Goal: Task Accomplishment & Management: Use online tool/utility

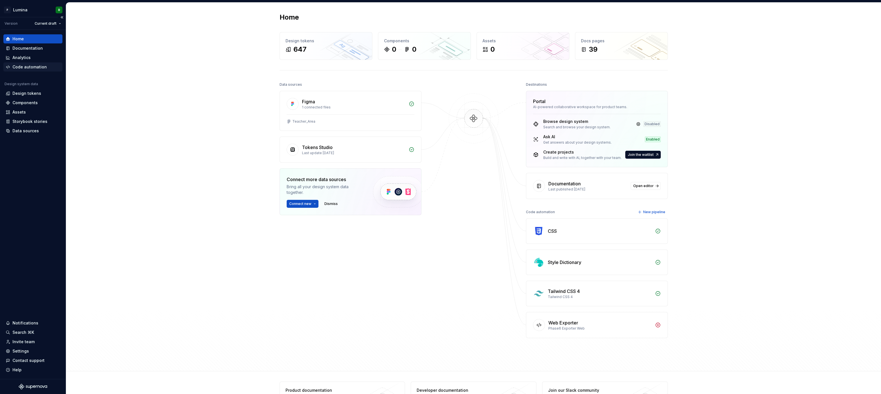
click at [30, 68] on div "Code automation" at bounding box center [29, 67] width 34 height 6
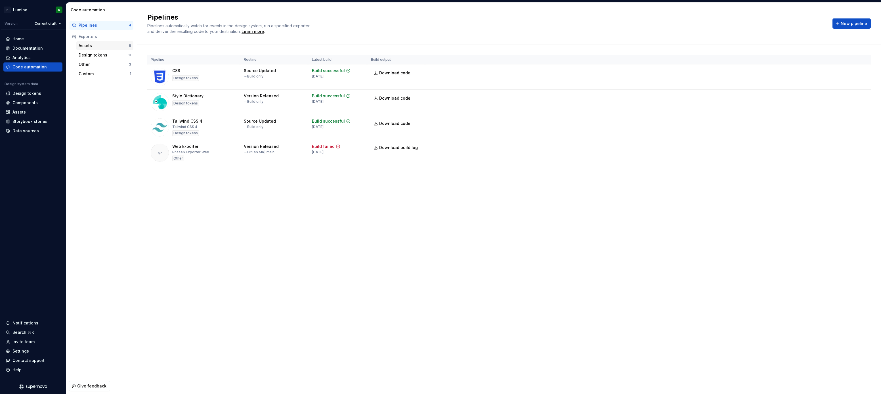
click at [96, 46] on div "Assets" at bounding box center [104, 46] width 50 height 6
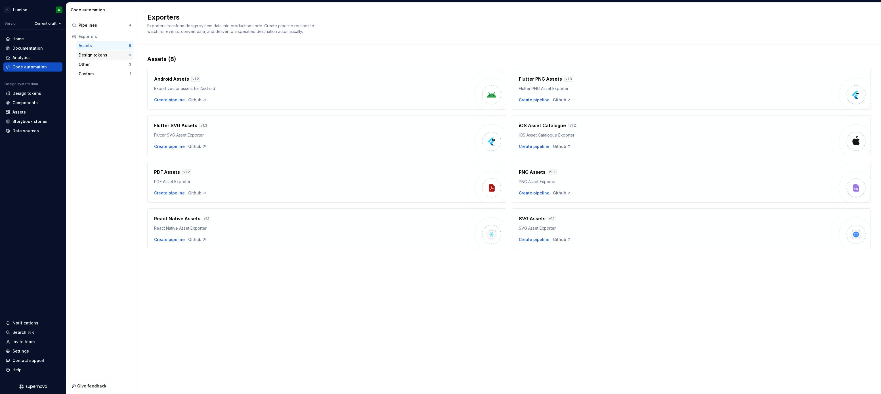
click at [98, 55] on div "Design tokens" at bounding box center [104, 55] width 50 height 6
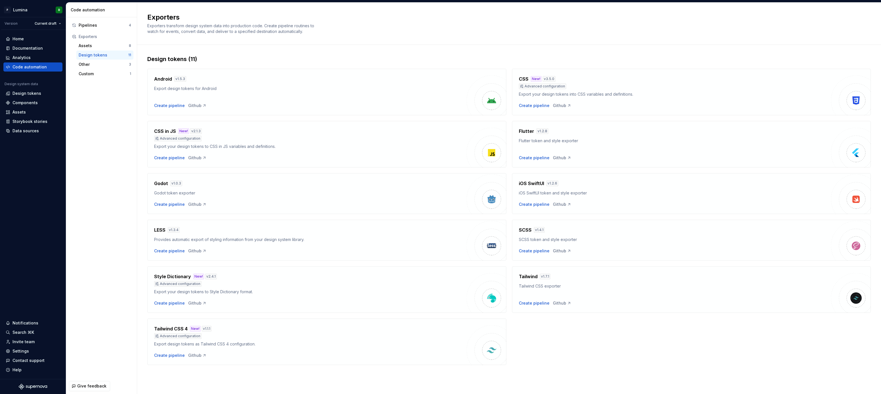
click at [178, 275] on h4 "Style Dictionary" at bounding box center [172, 276] width 37 height 7
click at [95, 24] on div "Pipelines" at bounding box center [104, 25] width 50 height 6
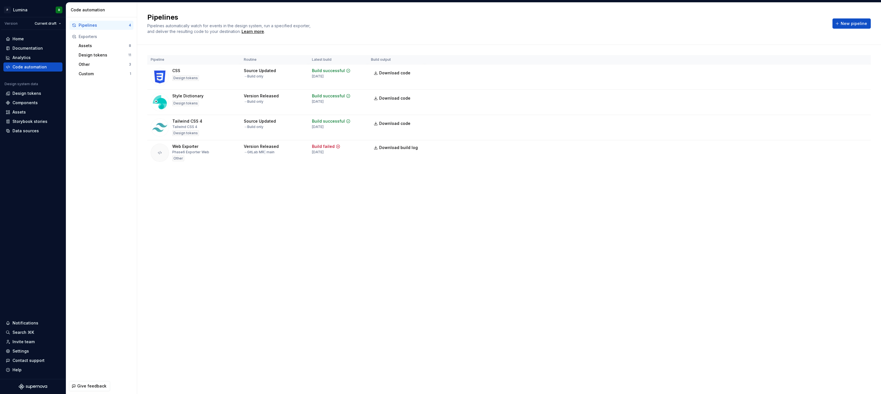
click at [177, 210] on div "Pipelines Pipelines automatically watch for events in the design system, run a …" at bounding box center [509, 198] width 744 height 391
click at [447, 104] on td "Run" at bounding box center [648, 97] width 446 height 15
click at [198, 92] on td "Style Dictionary Design tokens" at bounding box center [193, 102] width 93 height 25
click at [863, 97] on html "P Lumina R Version Current draft Home Documentation Analytics Code automation D…" at bounding box center [440, 197] width 881 height 394
click at [837, 107] on div "Edit pipeline" at bounding box center [855, 109] width 49 height 6
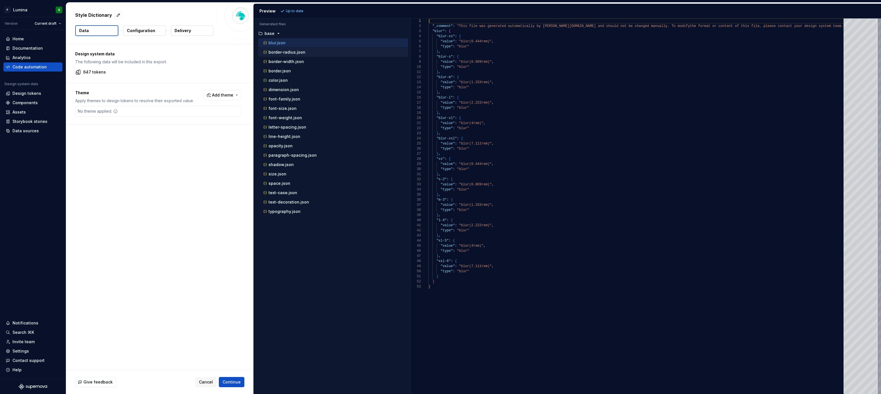
click at [284, 53] on p "border-radius.json" at bounding box center [287, 52] width 37 height 5
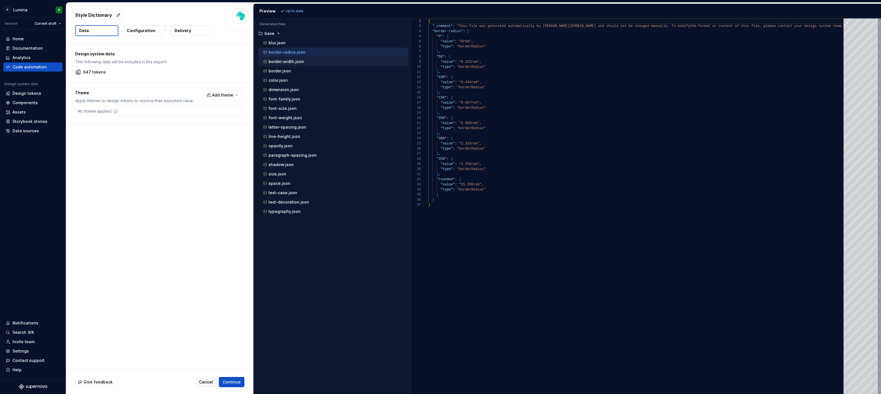
click at [282, 64] on div "border-width.json" at bounding box center [335, 62] width 146 height 6
click at [279, 95] on div "font-family.json" at bounding box center [333, 99] width 150 height 9
click at [279, 113] on ul "blur.json border-radius.json border-width.json border.json color.json dimension…" at bounding box center [332, 127] width 152 height 178
click at [279, 131] on div "letter-spacing.json" at bounding box center [333, 127] width 150 height 9
click at [279, 145] on p "opacity.json" at bounding box center [281, 146] width 24 height 5
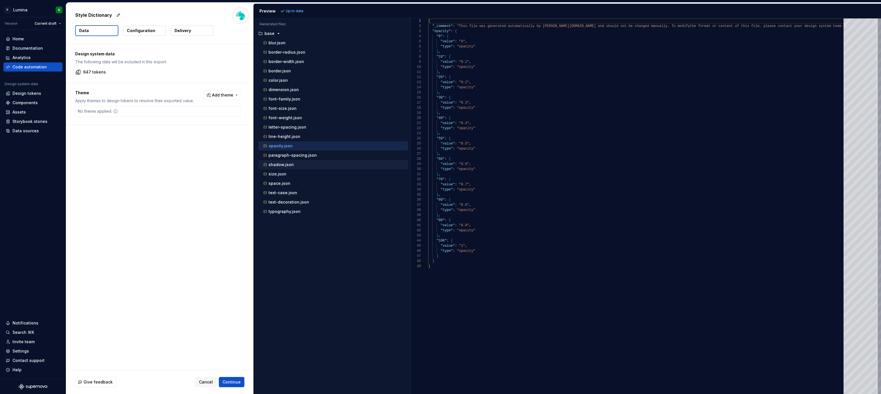
click at [280, 166] on p "shadow.json" at bounding box center [281, 164] width 25 height 5
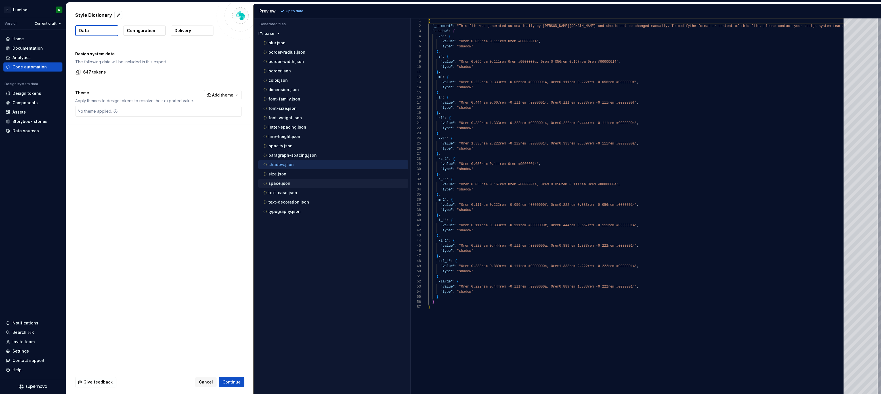
click at [280, 185] on p "space.json" at bounding box center [280, 183] width 22 height 5
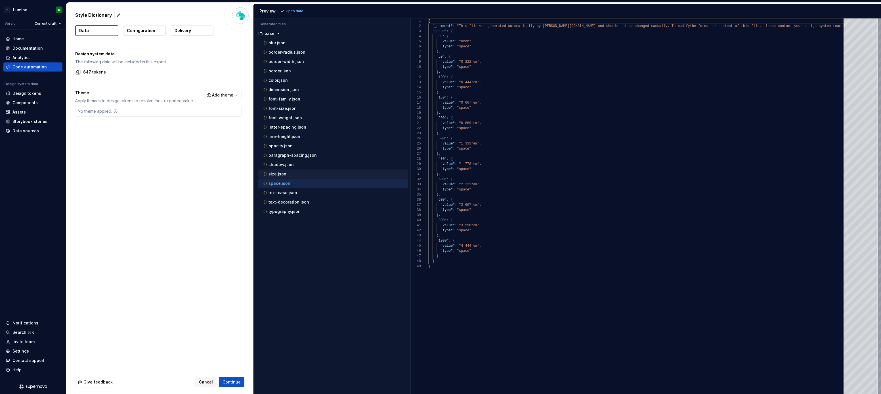
click at [280, 175] on p "size.json" at bounding box center [278, 174] width 18 height 5
click at [282, 201] on p "text-decoration.json" at bounding box center [289, 202] width 41 height 5
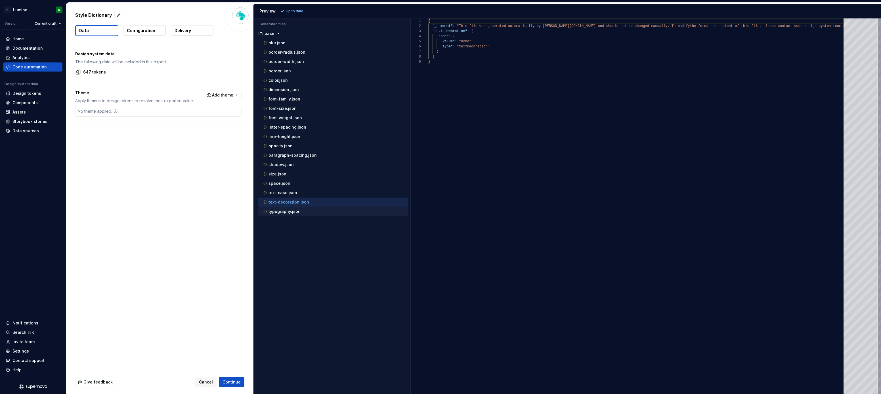
click at [280, 215] on div "typography.json" at bounding box center [333, 211] width 150 height 9
click at [282, 212] on p "typography.json" at bounding box center [285, 211] width 32 height 5
type textarea "**********"
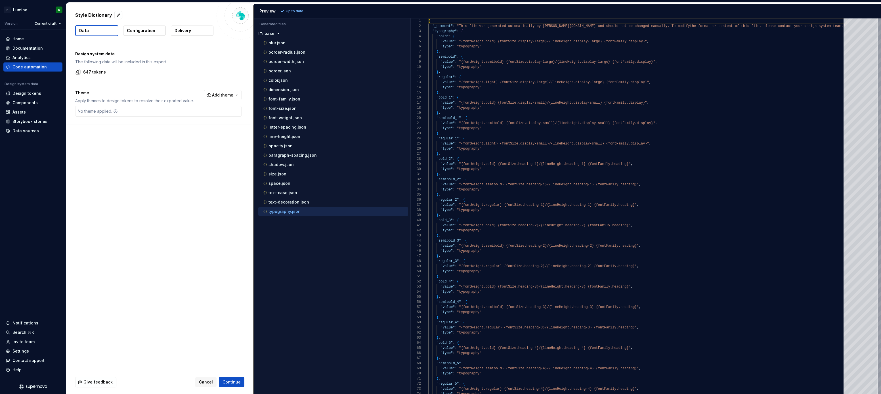
click at [183, 192] on div "Design system data The following data will be included in this export. 647 toke…" at bounding box center [159, 207] width 187 height 326
click at [210, 382] on span "Cancel" at bounding box center [206, 382] width 14 height 6
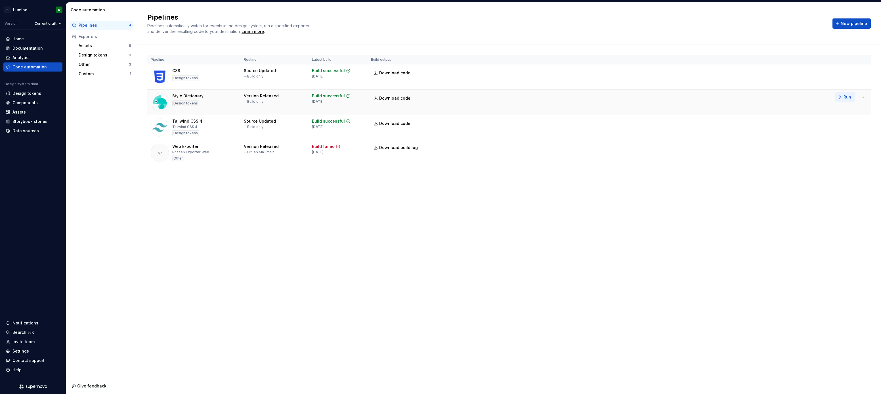
click at [841, 97] on button "Run" at bounding box center [846, 97] width 20 height 10
click at [864, 97] on html "P Lumina R Version Current draft Home Documentation Analytics Code automation D…" at bounding box center [440, 197] width 881 height 394
click at [853, 107] on div "Edit pipeline" at bounding box center [855, 109] width 49 height 6
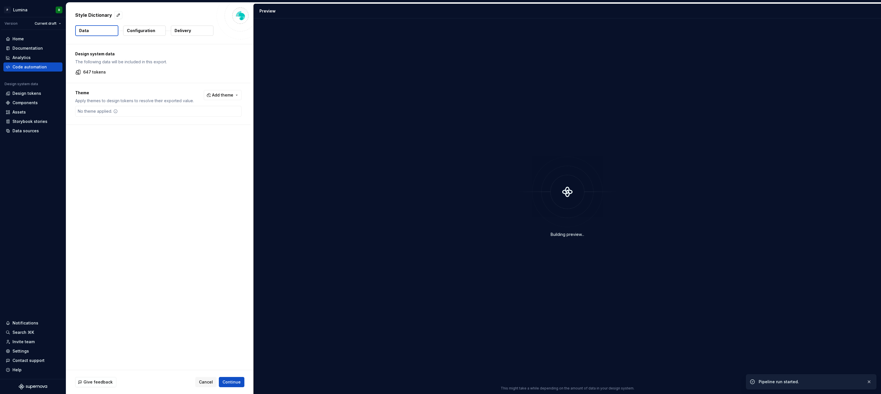
click at [182, 32] on p "Delivery" at bounding box center [183, 31] width 16 height 6
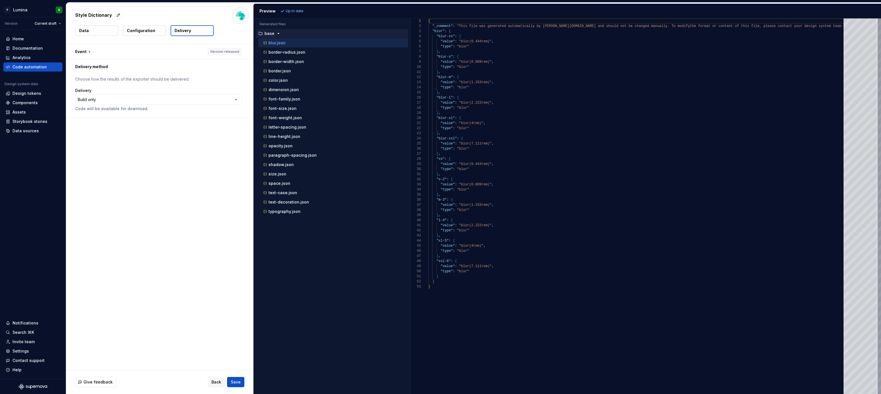
click at [156, 30] on button "Configuration" at bounding box center [144, 31] width 43 height 10
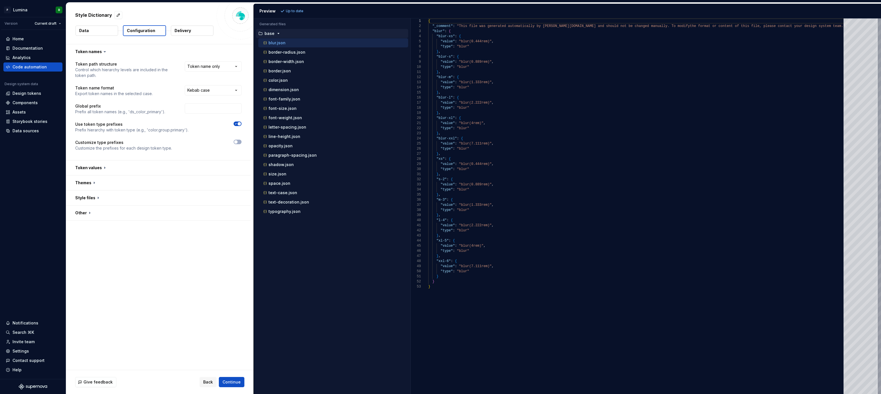
click at [186, 31] on p "Delivery" at bounding box center [183, 31] width 16 height 6
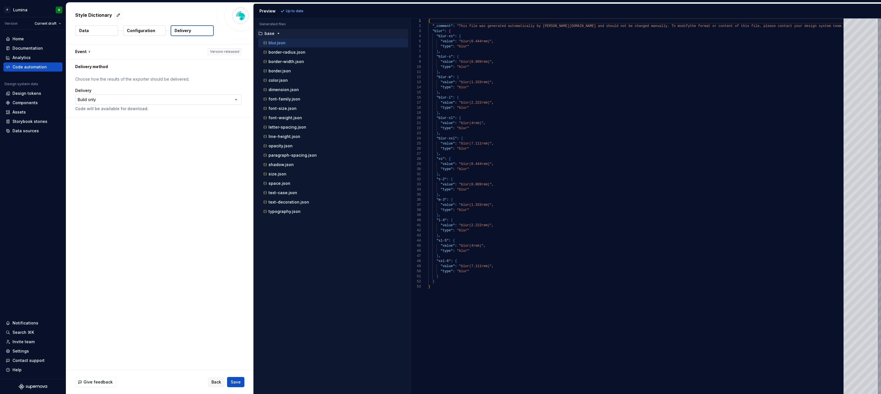
click at [188, 100] on html "**********" at bounding box center [440, 197] width 881 height 394
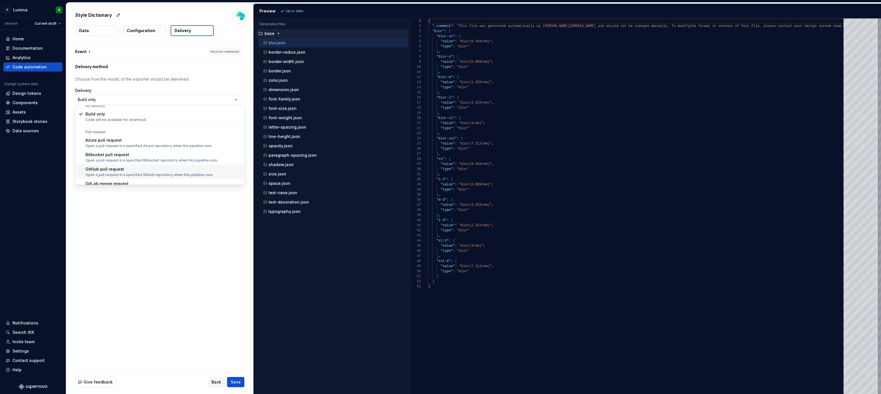
scroll to position [16, 0]
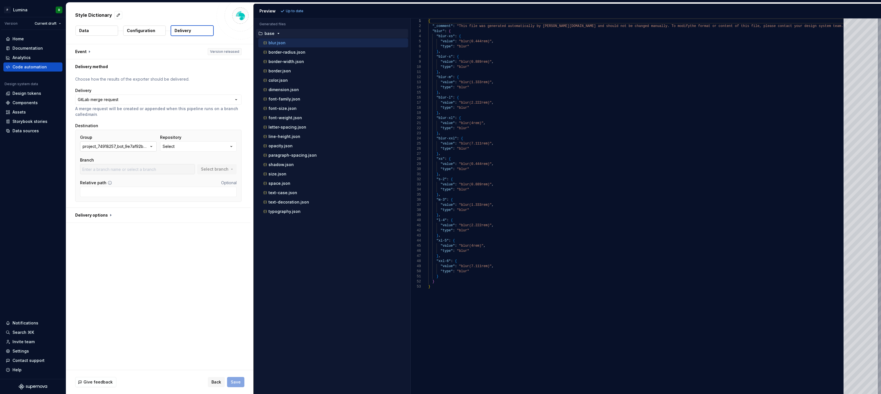
click at [152, 148] on icon "button" at bounding box center [151, 147] width 6 height 6
click at [137, 171] on div "project_74918257_bot_9e7af92baa6eee06c67a5cccd517fac3" at bounding box center [125, 174] width 58 height 17
click at [183, 147] on button "Select" at bounding box center [198, 146] width 77 height 10
click at [146, 146] on div "project_74918257_bot_9e7af92baa6eee06c67a5cccd517fac3" at bounding box center [116, 147] width 66 height 6
click at [131, 189] on div "[PERSON_NAME]" at bounding box center [125, 190] width 58 height 6
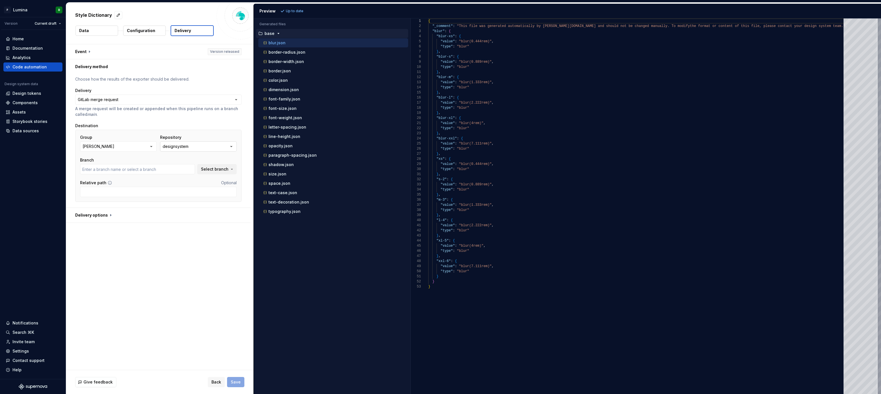
click at [195, 147] on button "designsystem" at bounding box center [198, 146] width 77 height 10
type input "main"
click at [197, 170] on div "designsystem" at bounding box center [186, 169] width 28 height 6
click at [165, 274] on div "**********" at bounding box center [159, 207] width 187 height 326
click at [136, 276] on div "**********" at bounding box center [159, 207] width 187 height 326
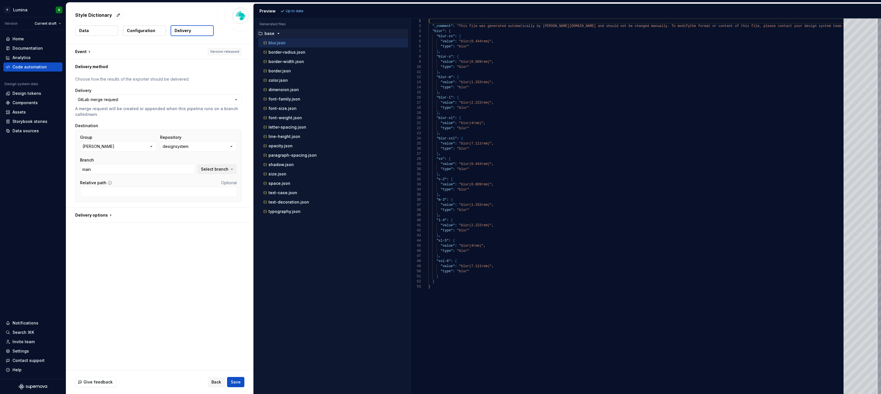
click at [157, 264] on div "**********" at bounding box center [159, 207] width 187 height 326
click at [239, 382] on span "Save" at bounding box center [236, 382] width 10 height 6
click at [98, 277] on div "**********" at bounding box center [159, 207] width 187 height 326
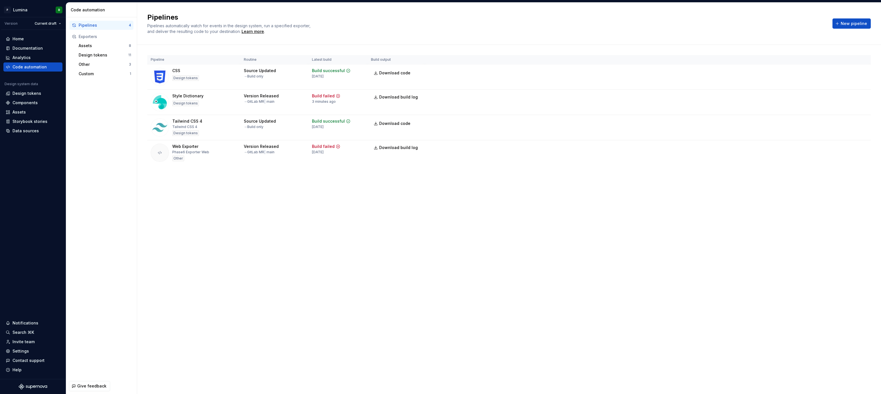
click at [314, 226] on div "Pipelines Pipelines automatically watch for events in the design system, run a …" at bounding box center [509, 198] width 744 height 391
click at [332, 213] on div "Pipelines Pipelines automatically watch for events in the design system, run a …" at bounding box center [509, 198] width 744 height 391
click at [862, 98] on html "P Lumina R Version Current draft Home Documentation Analytics Code automation D…" at bounding box center [440, 197] width 881 height 394
click at [848, 108] on div "Edit pipeline" at bounding box center [855, 109] width 49 height 6
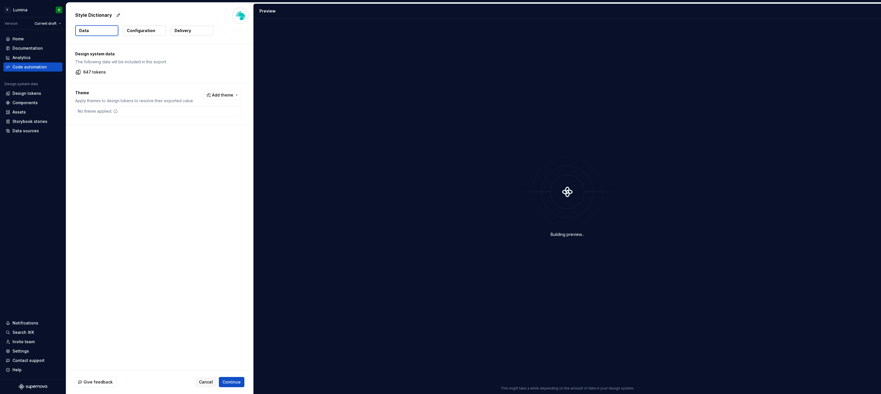
click at [178, 29] on p "Delivery" at bounding box center [183, 31] width 16 height 6
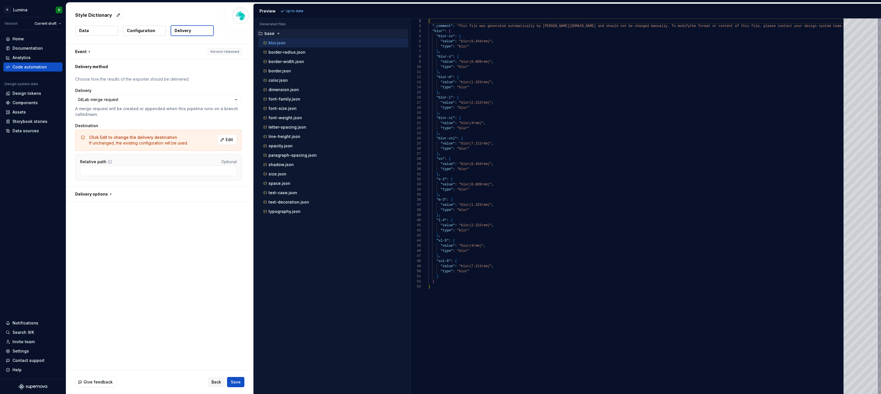
click at [144, 29] on p "Configuration" at bounding box center [141, 31] width 28 height 6
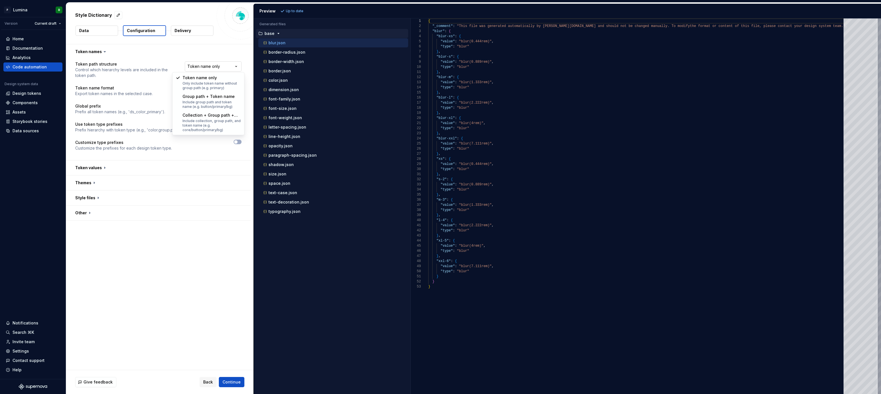
click at [235, 69] on html "**********" at bounding box center [440, 197] width 881 height 394
select select "**********"
click at [225, 89] on html "**********" at bounding box center [440, 197] width 881 height 394
select select "*********"
click at [102, 169] on button "button" at bounding box center [158, 167] width 185 height 15
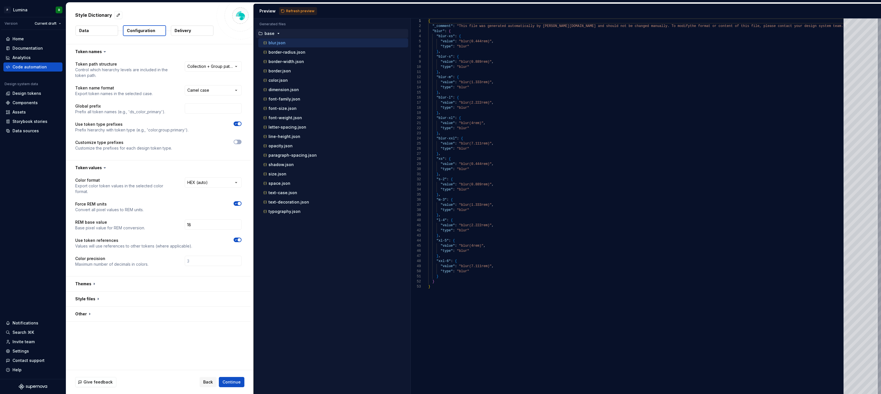
click at [102, 169] on icon at bounding box center [105, 168] width 6 height 6
click at [99, 168] on button "button" at bounding box center [158, 167] width 185 height 15
click at [95, 182] on button "button" at bounding box center [158, 182] width 185 height 15
click at [95, 182] on icon at bounding box center [94, 183] width 6 height 6
click at [94, 183] on icon at bounding box center [94, 183] width 6 height 6
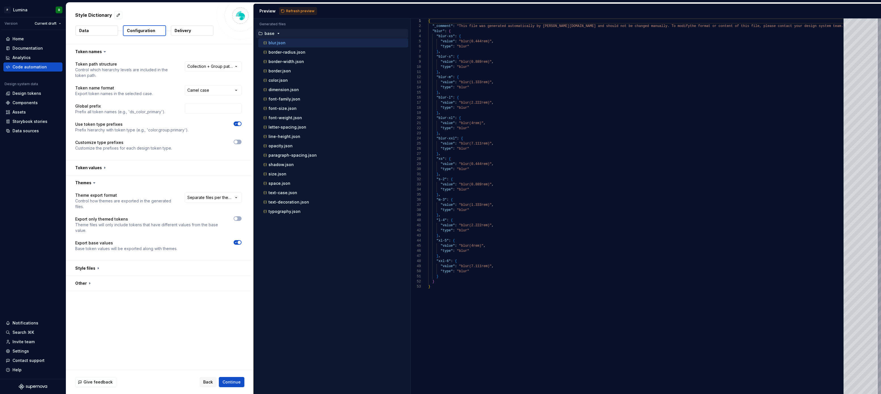
click at [94, 183] on icon at bounding box center [94, 183] width 6 height 6
click at [94, 180] on icon at bounding box center [94, 183] width 6 height 6
click at [95, 184] on icon at bounding box center [94, 183] width 6 height 6
click at [93, 269] on button "button" at bounding box center [158, 268] width 185 height 15
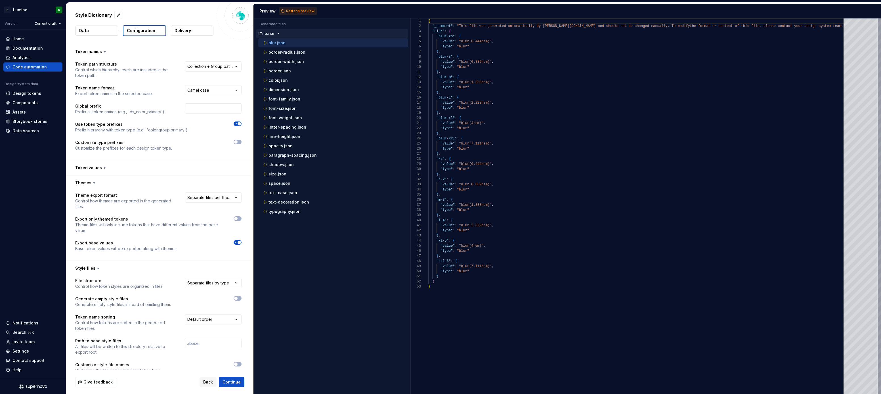
scroll to position [28, 0]
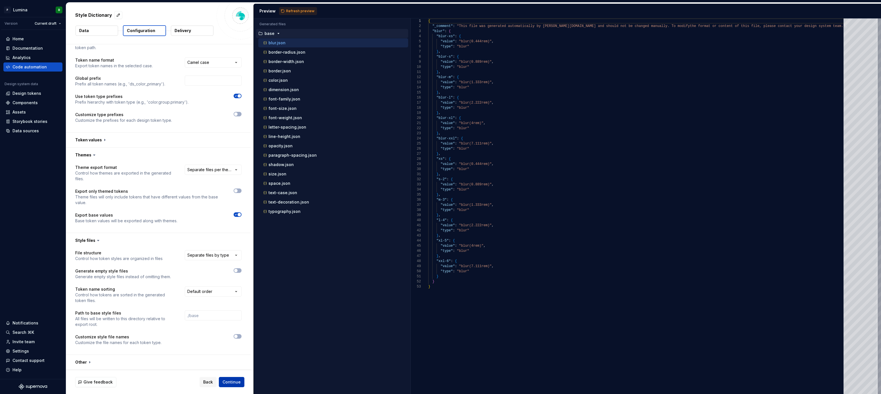
click at [232, 382] on span "Continue" at bounding box center [232, 382] width 18 height 6
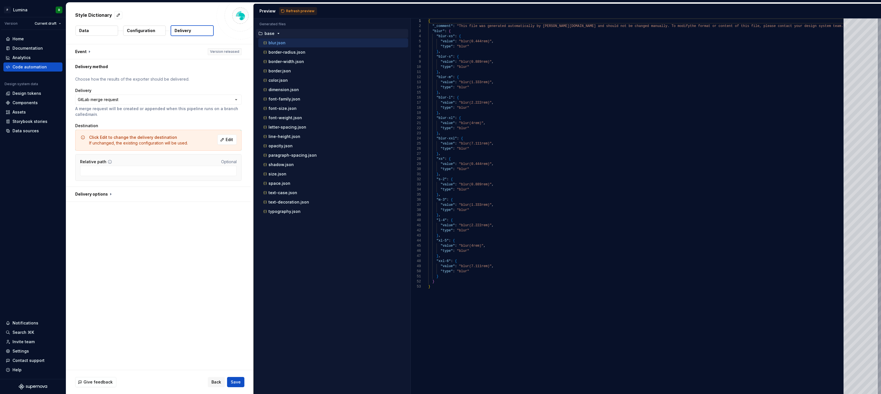
click at [177, 264] on div "**********" at bounding box center [159, 207] width 187 height 326
click at [193, 247] on div "**********" at bounding box center [159, 207] width 187 height 326
click at [89, 52] on button "button" at bounding box center [158, 51] width 185 height 15
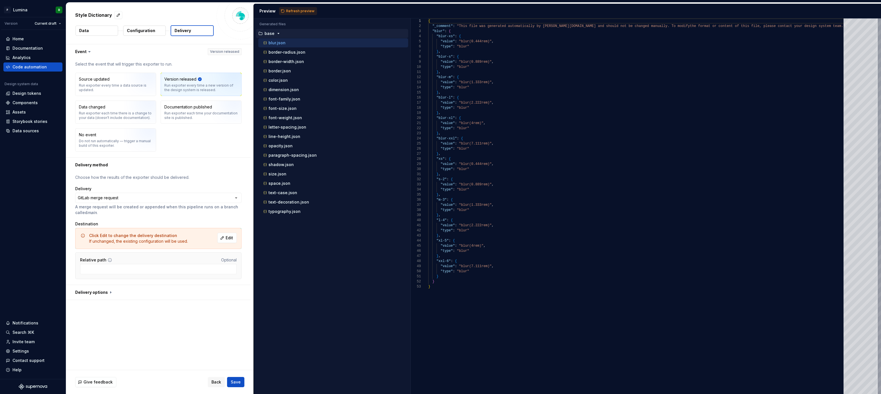
click at [89, 53] on icon at bounding box center [90, 52] width 6 height 6
click at [89, 51] on icon at bounding box center [90, 52] width 6 height 6
click at [109, 293] on button "button" at bounding box center [158, 292] width 185 height 15
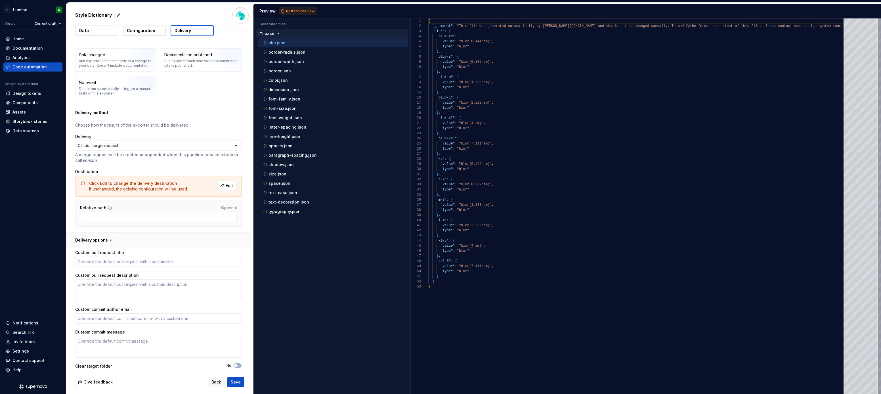
scroll to position [64, 0]
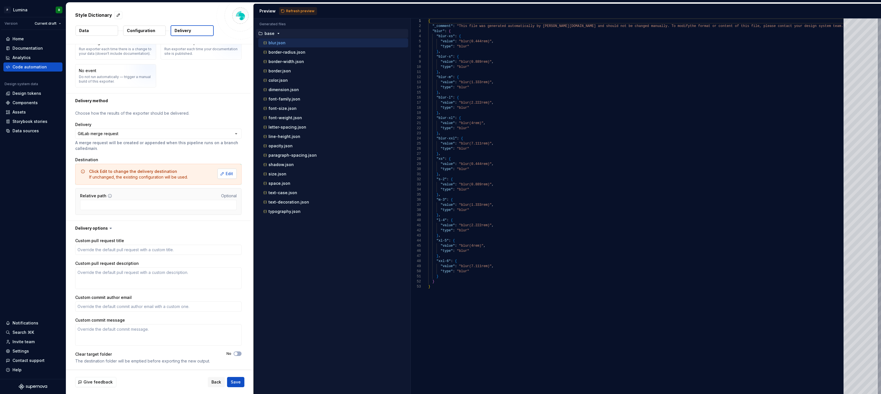
click at [230, 178] on button "Edit" at bounding box center [226, 174] width 19 height 10
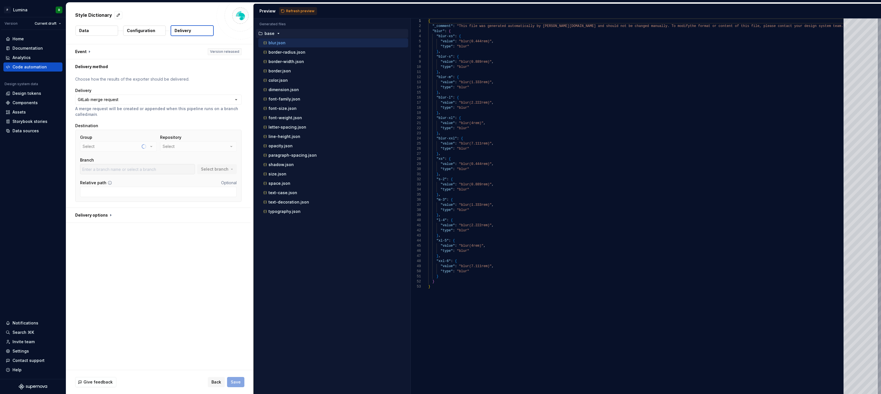
scroll to position [0, 0]
click at [286, 11] on span "Refresh preview" at bounding box center [300, 11] width 28 height 5
click at [179, 143] on button "Select" at bounding box center [198, 146] width 77 height 10
click at [142, 146] on div "project_74918257_bot_9e7af92baa6eee06c67a5cccd517fac3" at bounding box center [116, 147] width 66 height 6
click at [118, 194] on div "project_74918257_bot_9e7af92baa6eee06c67a5cccd517fac3 [PERSON_NAME]" at bounding box center [119, 180] width 78 height 31
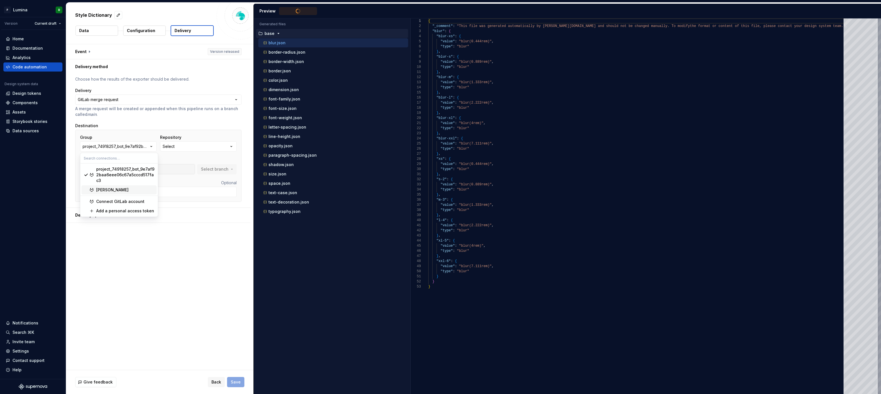
type textarea "**********"
click at [123, 191] on div "[PERSON_NAME]" at bounding box center [125, 190] width 58 height 6
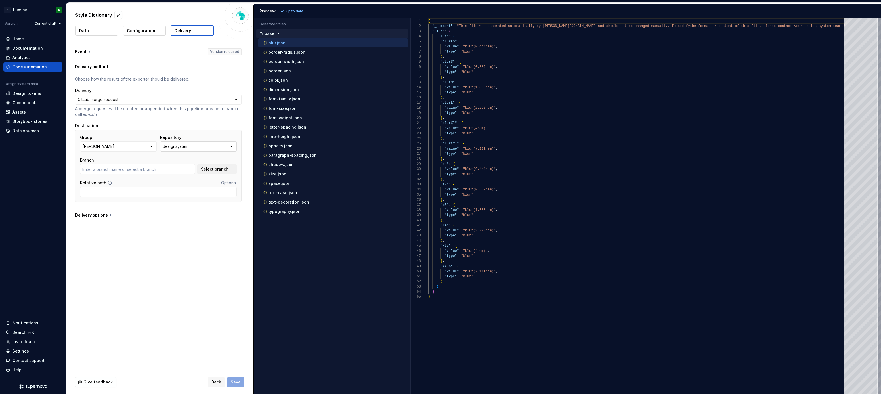
type input "main"
click at [189, 147] on div "designsystem" at bounding box center [176, 147] width 26 height 6
click at [162, 270] on div "**********" at bounding box center [159, 207] width 187 height 326
click at [237, 380] on span "Save" at bounding box center [236, 382] width 10 height 6
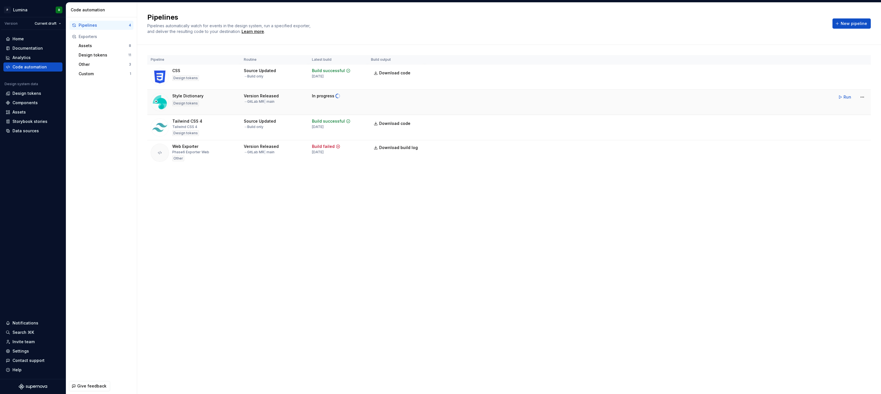
click at [335, 97] on span at bounding box center [337, 97] width 5 height 4
click at [318, 278] on div "Pipelines Pipelines automatically watch for events in the design system, run a …" at bounding box center [509, 198] width 744 height 391
click at [846, 381] on span "Download build log" at bounding box center [844, 382] width 32 height 5
click at [298, 215] on div "Pipelines Pipelines automatically watch for events in the design system, run a …" at bounding box center [509, 198] width 744 height 391
click at [324, 200] on div "Pipelines Pipelines automatically watch for events in the design system, run a …" at bounding box center [509, 198] width 744 height 391
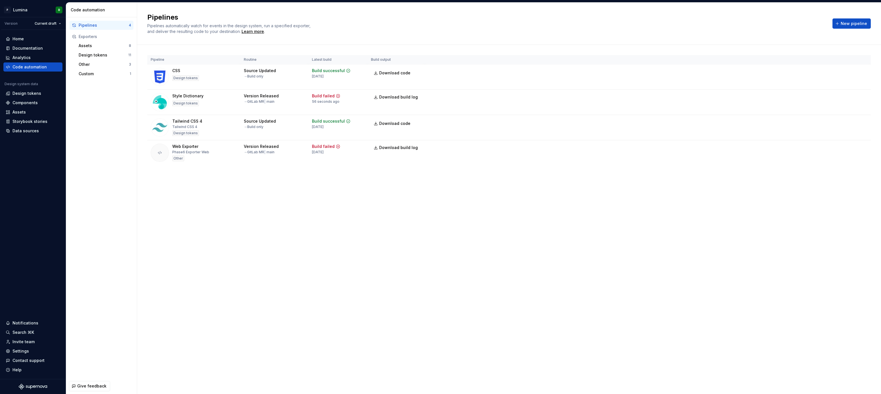
click at [288, 225] on div "Pipelines Pipelines automatically watch for events in the design system, run a …" at bounding box center [509, 198] width 744 height 391
click at [315, 204] on div "Pipelines Pipelines automatically watch for events in the design system, run a …" at bounding box center [509, 198] width 744 height 391
click at [324, 97] on div "Build failed" at bounding box center [323, 96] width 23 height 6
click at [336, 96] on icon at bounding box center [338, 96] width 5 height 5
click at [864, 146] on html "P Lumina R Version Current draft Home Documentation Analytics Code automation D…" at bounding box center [440, 197] width 881 height 394
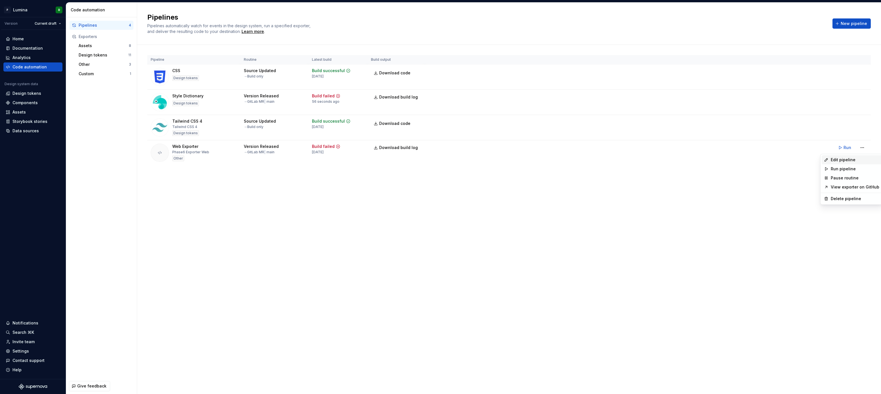
click at [840, 159] on div "Edit pipeline" at bounding box center [855, 160] width 49 height 6
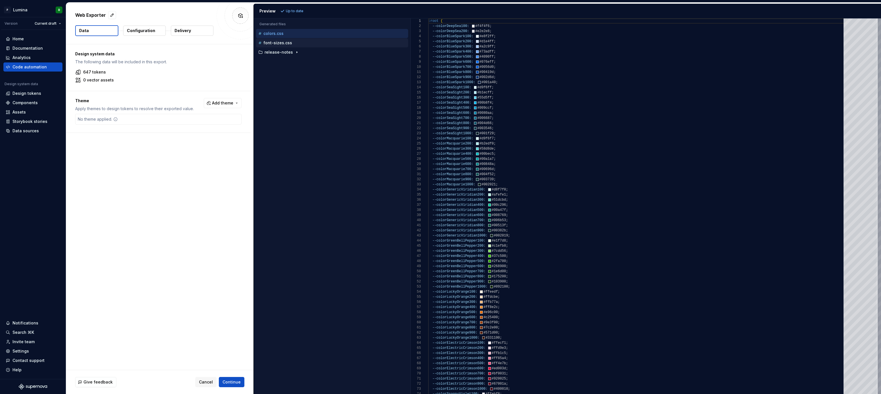
click at [286, 44] on p "font-sizes.css" at bounding box center [277, 43] width 29 height 5
type textarea "**********"
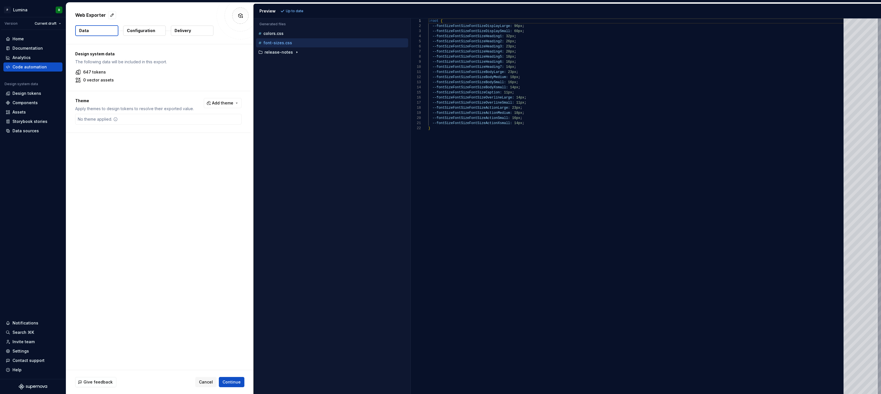
scroll to position [51, 0]
click at [147, 34] on button "Configuration" at bounding box center [144, 31] width 43 height 10
click at [141, 33] on button "Configuration" at bounding box center [144, 30] width 43 height 11
click at [187, 27] on button "Delivery" at bounding box center [192, 31] width 43 height 10
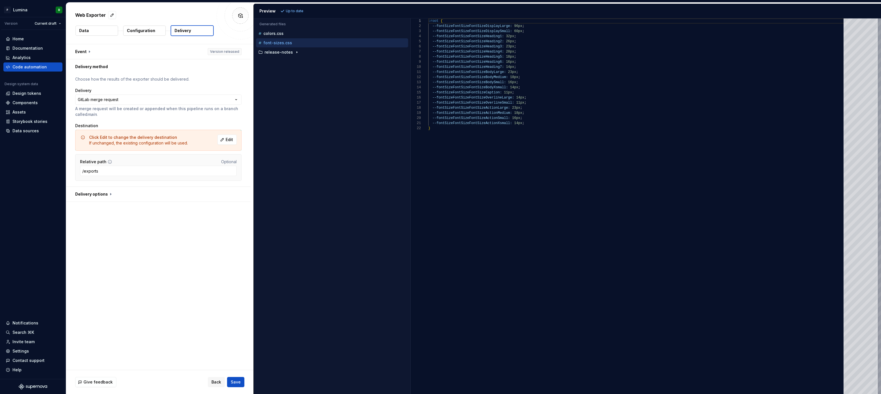
click at [126, 246] on div "**********" at bounding box center [159, 207] width 187 height 326
click at [158, 236] on div "**********" at bounding box center [159, 207] width 187 height 326
click at [106, 172] on input "/exports" at bounding box center [158, 171] width 157 height 10
click at [114, 239] on div "**********" at bounding box center [159, 207] width 187 height 326
click at [229, 139] on span "Edit" at bounding box center [229, 140] width 7 height 6
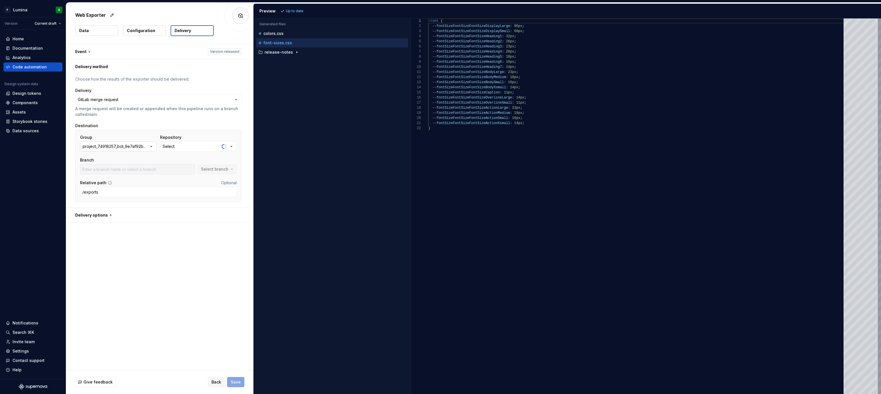
click at [150, 148] on icon "button" at bounding box center [151, 147] width 6 height 6
click at [121, 190] on div "[PERSON_NAME]" at bounding box center [125, 190] width 58 height 6
type input "main"
click at [236, 382] on span "Save" at bounding box center [236, 382] width 10 height 6
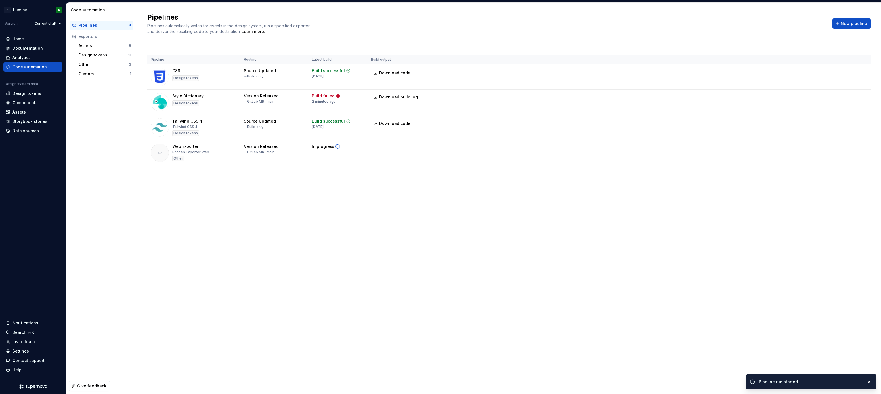
click at [370, 247] on div "Pipelines Pipelines automatically watch for events in the design system, run a …" at bounding box center [509, 198] width 744 height 391
click at [420, 230] on div "Pipelines Pipelines automatically watch for events in the design system, run a …" at bounding box center [509, 198] width 744 height 391
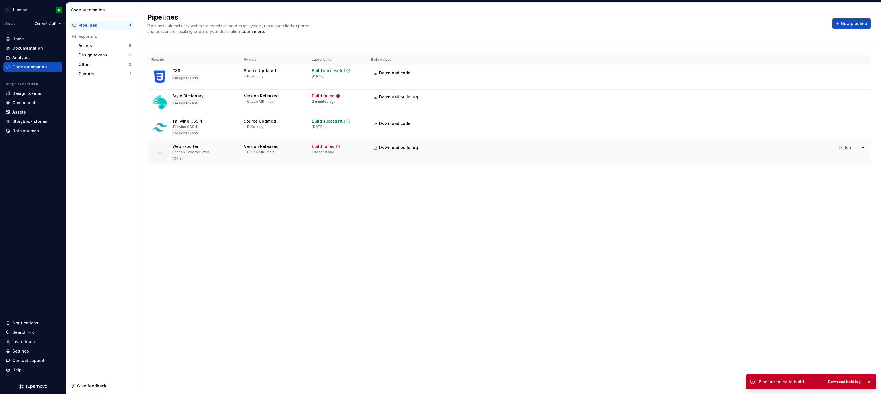
click at [190, 153] on div "Phase6 Exporter Web" at bounding box center [190, 152] width 37 height 5
click at [156, 152] on div at bounding box center [160, 153] width 18 height 18
click at [843, 147] on button "Run" at bounding box center [846, 148] width 20 height 10
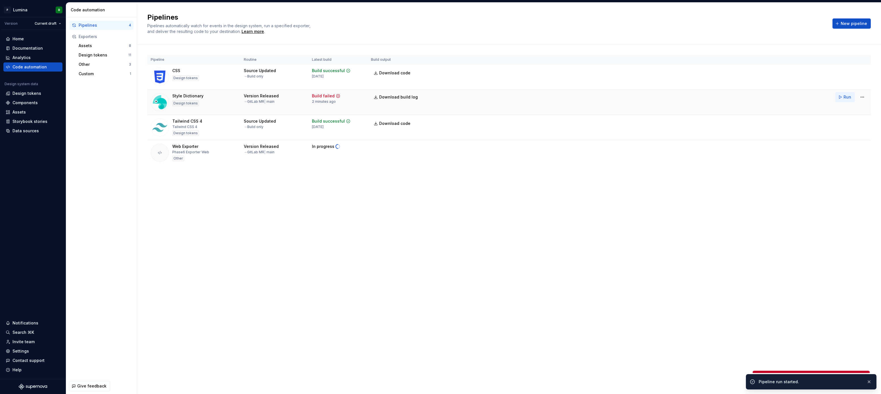
click at [841, 98] on button "Run" at bounding box center [846, 97] width 20 height 10
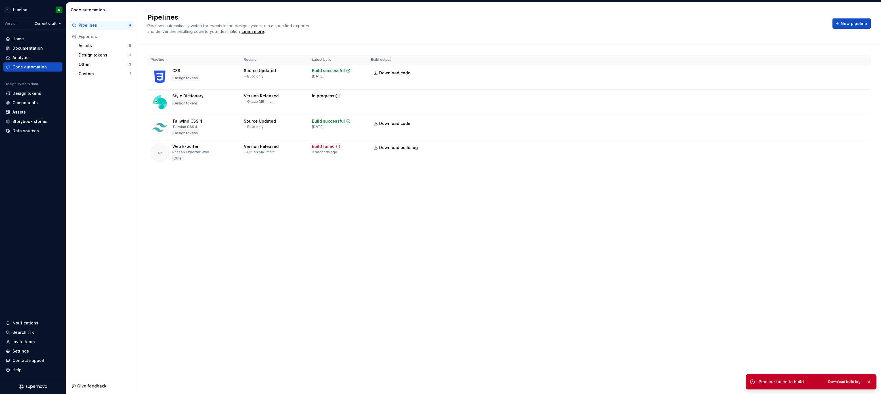
click at [568, 231] on div "Pipelines Pipelines automatically watch for events in the design system, run a …" at bounding box center [509, 198] width 744 height 391
drag, startPoint x: 554, startPoint y: 237, endPoint x: 526, endPoint y: 251, distance: 31.1
click at [554, 237] on div "Pipelines Pipelines automatically watch for events in the design system, run a …" at bounding box center [509, 198] width 744 height 391
click at [514, 258] on div "Pipelines Pipelines automatically watch for events in the design system, run a …" at bounding box center [509, 198] width 744 height 391
click at [552, 230] on div "Pipelines Pipelines automatically watch for events in the design system, run a …" at bounding box center [509, 198] width 744 height 391
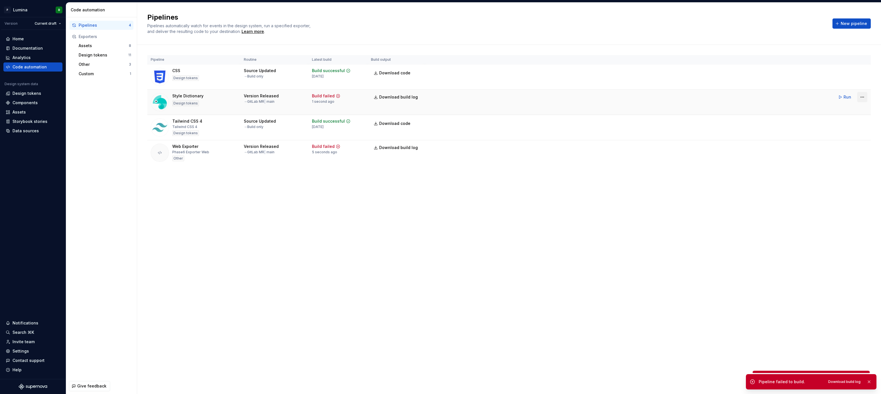
click at [860, 96] on html "P Lumina R Version Current draft Home Documentation Analytics Code automation D…" at bounding box center [440, 197] width 881 height 394
click at [845, 137] on link "View exporter on GitHub" at bounding box center [855, 137] width 49 height 6
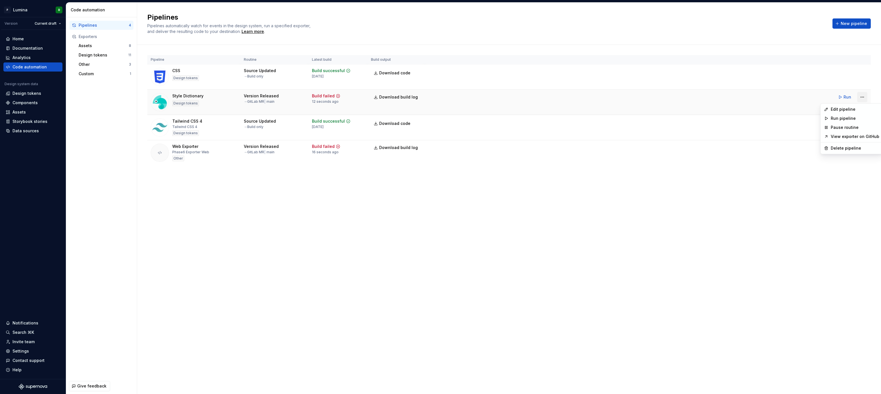
click at [866, 97] on html "P Lumina R Version Current draft Home Documentation Analytics Code automation D…" at bounding box center [440, 197] width 881 height 394
click at [844, 110] on div "Edit pipeline" at bounding box center [855, 109] width 49 height 6
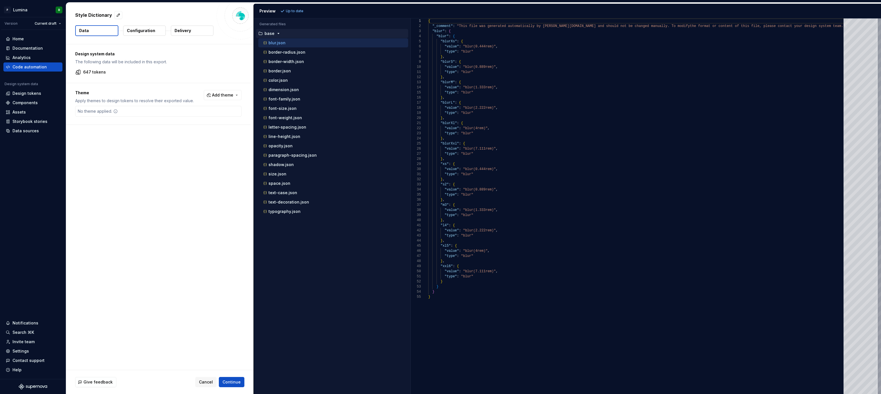
click at [145, 233] on div "Design system data The following data will be included in this export. 647 toke…" at bounding box center [159, 207] width 187 height 326
click at [175, 213] on div "Design system data The following data will be included in this export. 647 toke…" at bounding box center [159, 207] width 187 height 326
click at [148, 32] on p "Configuration" at bounding box center [141, 31] width 28 height 6
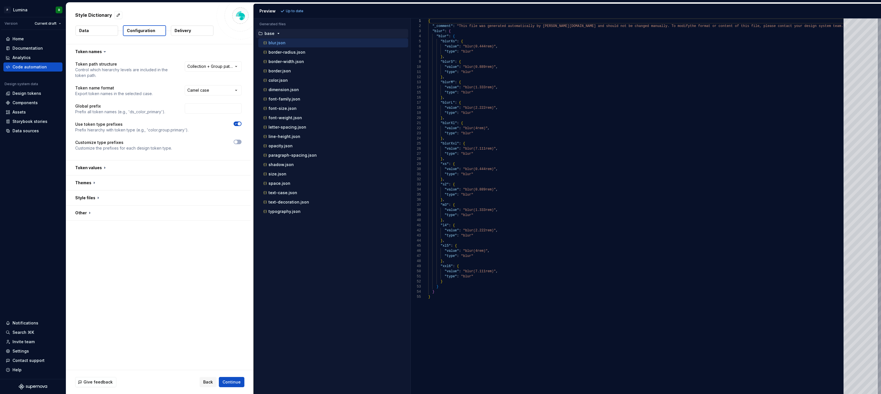
click at [191, 32] on button "Delivery" at bounding box center [192, 31] width 43 height 10
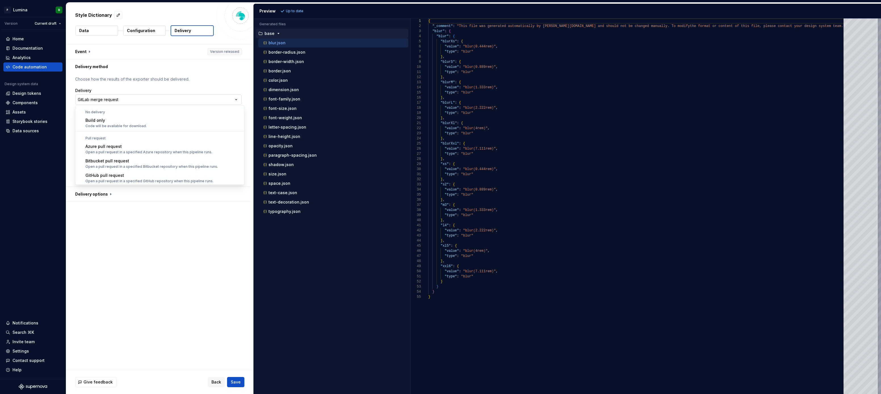
click at [212, 102] on html "**********" at bounding box center [440, 197] width 881 height 394
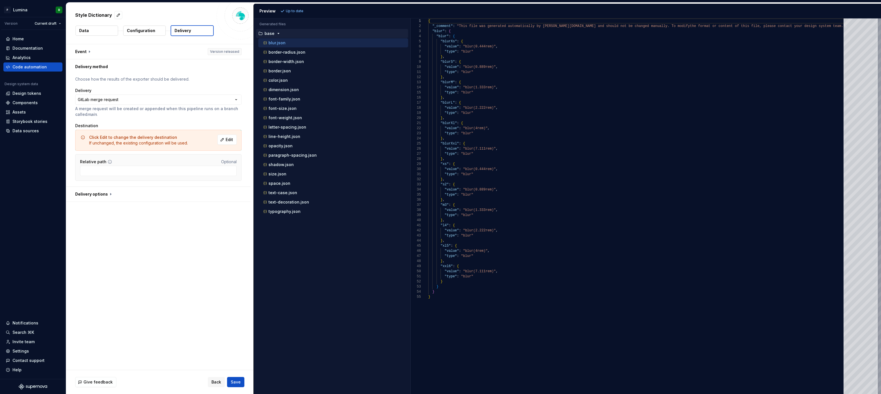
click at [179, 257] on html "**********" at bounding box center [440, 197] width 881 height 394
click at [167, 250] on div "**********" at bounding box center [159, 207] width 187 height 326
click at [177, 244] on div "**********" at bounding box center [159, 207] width 187 height 326
click at [107, 196] on button "button" at bounding box center [158, 194] width 185 height 15
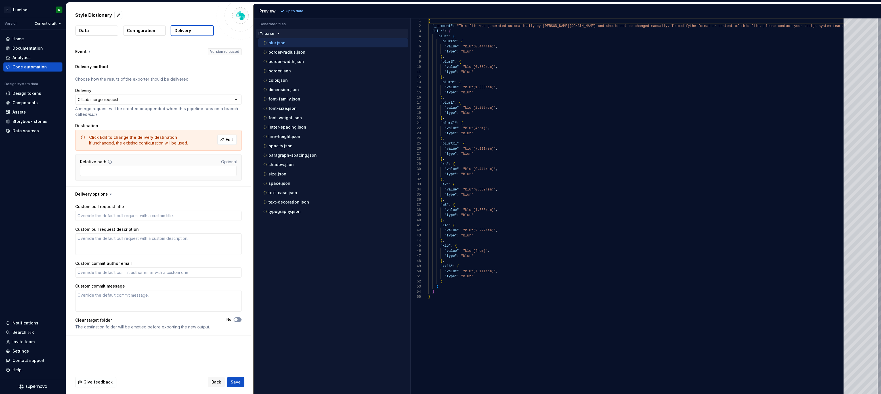
click at [238, 320] on icon "button" at bounding box center [236, 319] width 5 height 3
click at [154, 169] on input "Relative path" at bounding box center [158, 171] width 157 height 10
paste input "/exports"
type textarea "*"
type input "/exports"
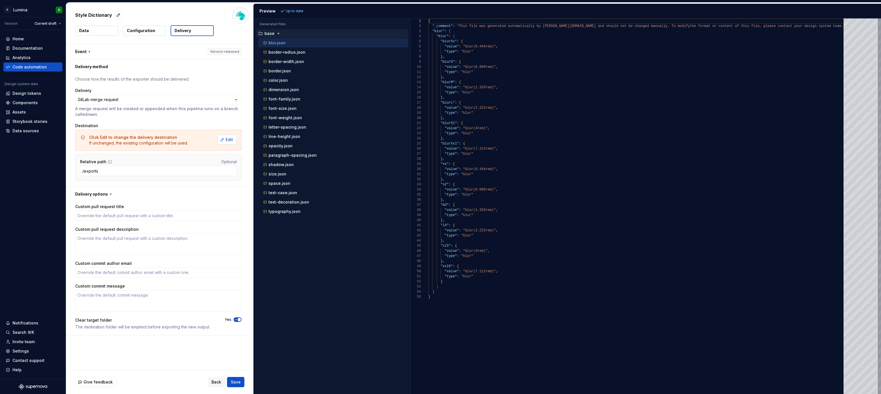
type textarea "*"
click at [230, 140] on span "Edit" at bounding box center [229, 140] width 7 height 6
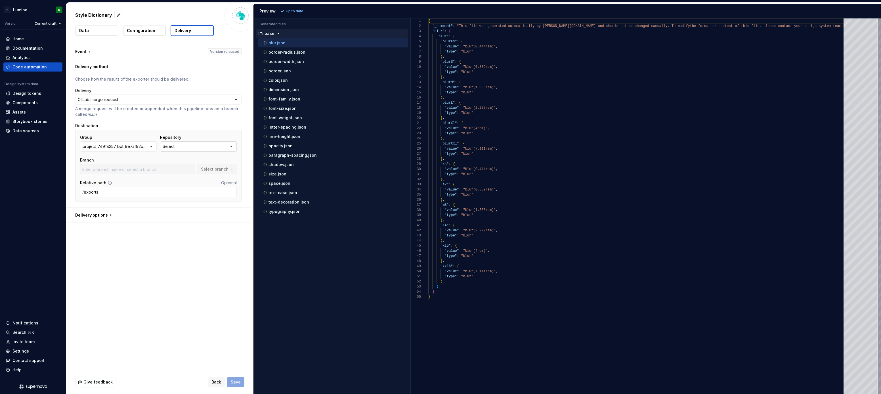
click at [186, 148] on button "Select" at bounding box center [198, 146] width 77 height 10
click at [232, 158] on span "Fetch latest" at bounding box center [239, 158] width 20 height 5
click at [151, 146] on icon "button" at bounding box center [151, 147] width 6 height 6
click at [116, 190] on div "[PERSON_NAME]" at bounding box center [125, 190] width 58 height 6
click at [234, 148] on icon "button" at bounding box center [232, 147] width 6 height 6
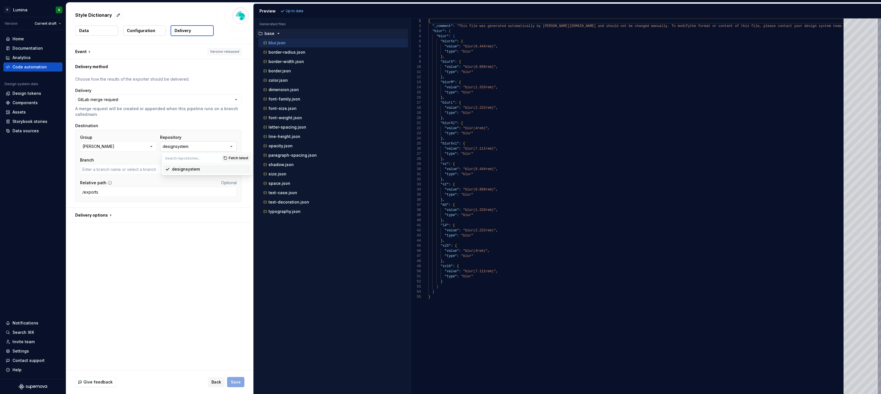
type input "main"
click at [234, 159] on span "Fetch latest" at bounding box center [239, 158] width 20 height 5
click at [201, 167] on div "designsystem" at bounding box center [210, 169] width 77 height 6
click at [233, 169] on button "Select branch" at bounding box center [216, 169] width 39 height 10
click at [154, 193] on div "main" at bounding box center [183, 192] width 105 height 6
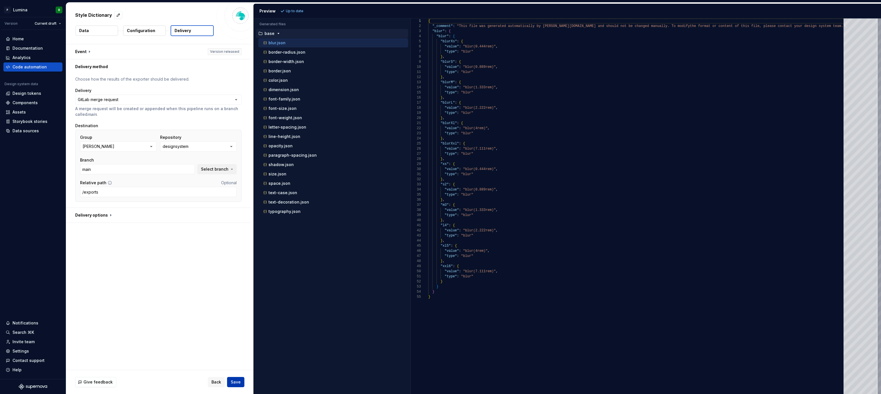
click at [236, 382] on span "Save" at bounding box center [236, 382] width 10 height 6
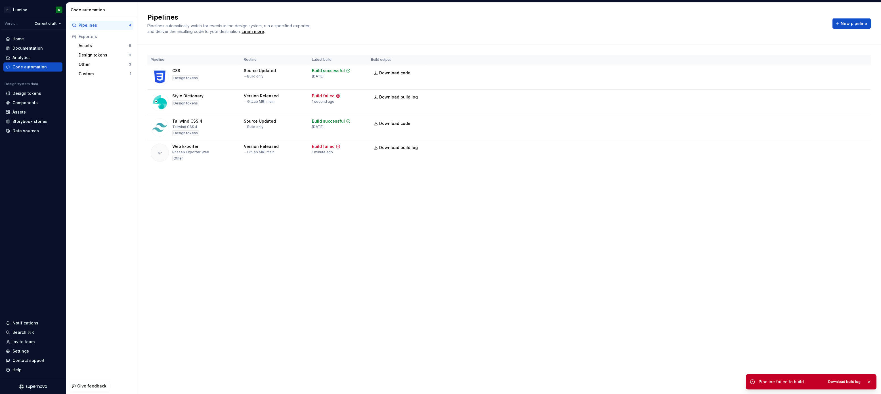
click at [368, 254] on div "Pipelines Pipelines automatically watch for events in the design system, run a …" at bounding box center [509, 198] width 744 height 391
click at [374, 243] on div "Pipelines Pipelines automatically watch for events in the design system, run a …" at bounding box center [509, 198] width 744 height 391
click at [359, 253] on div "Pipelines Pipelines automatically watch for events in the design system, run a …" at bounding box center [509, 198] width 744 height 391
click at [90, 74] on div "Custom" at bounding box center [104, 74] width 51 height 6
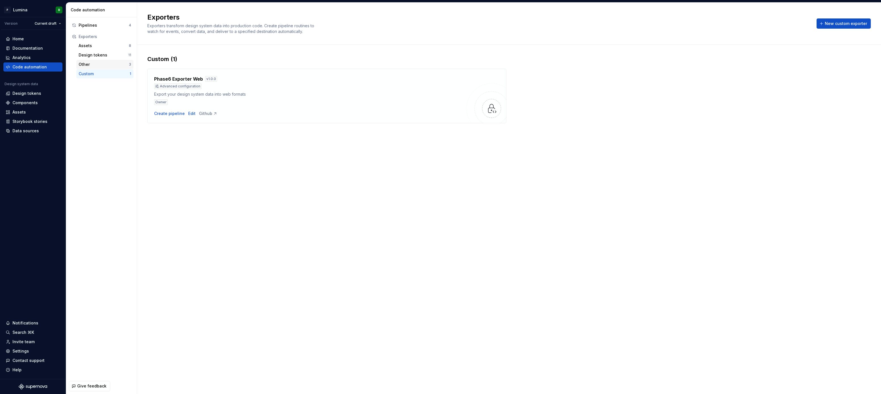
click at [89, 66] on div "Other" at bounding box center [104, 65] width 50 height 6
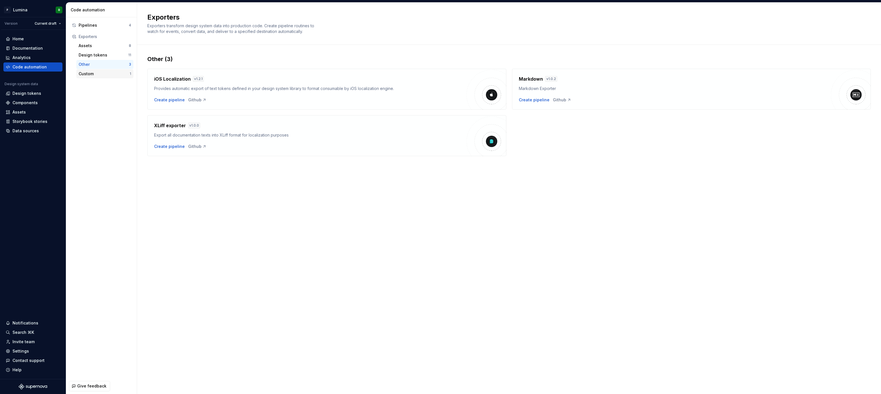
click at [90, 76] on div "Custom" at bounding box center [104, 74] width 51 height 6
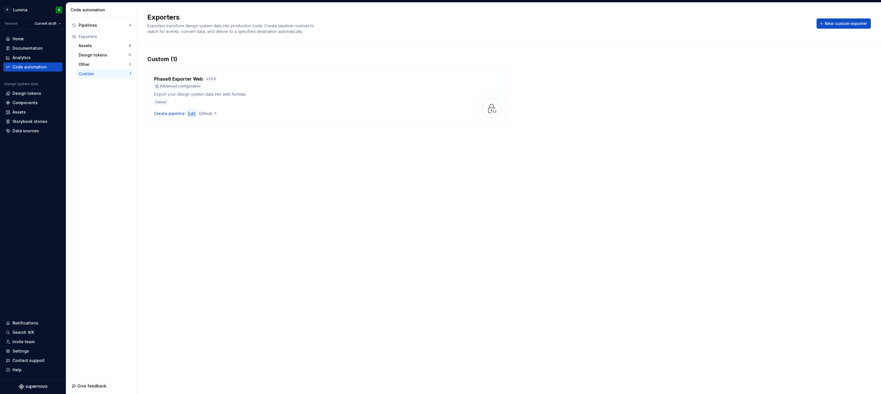
click at [189, 114] on div "Edit" at bounding box center [191, 114] width 7 height 6
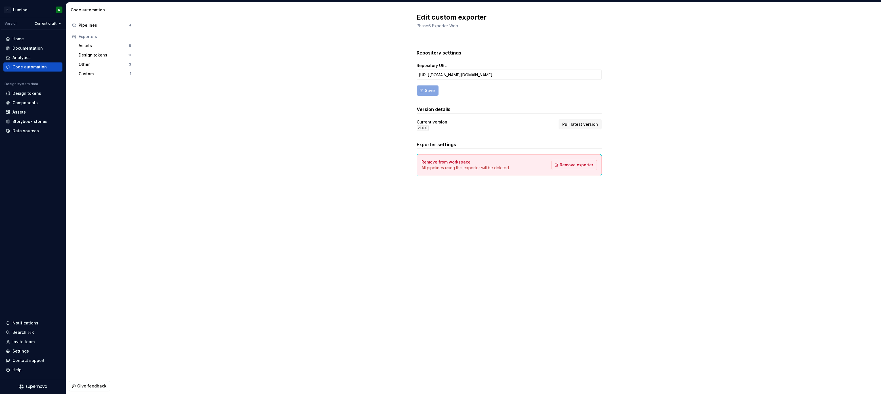
click at [646, 125] on div "Repository settings Repository URL [URL][DOMAIN_NAME][DOMAIN_NAME] Save Version…" at bounding box center [509, 118] width 744 height 158
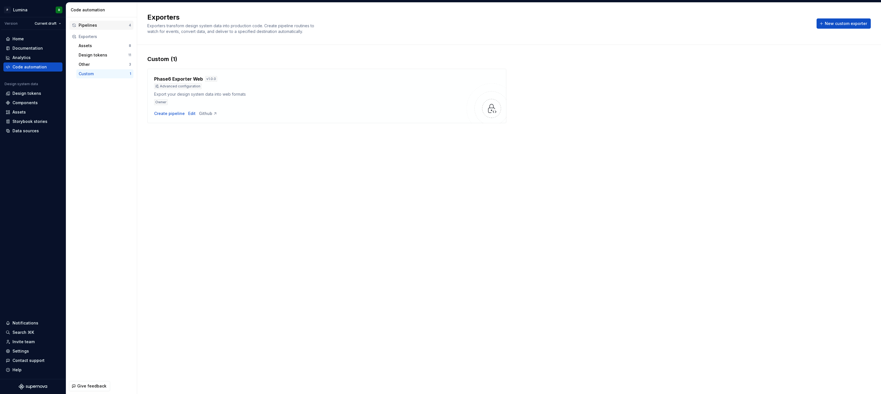
click at [95, 26] on div "Pipelines" at bounding box center [104, 25] width 50 height 6
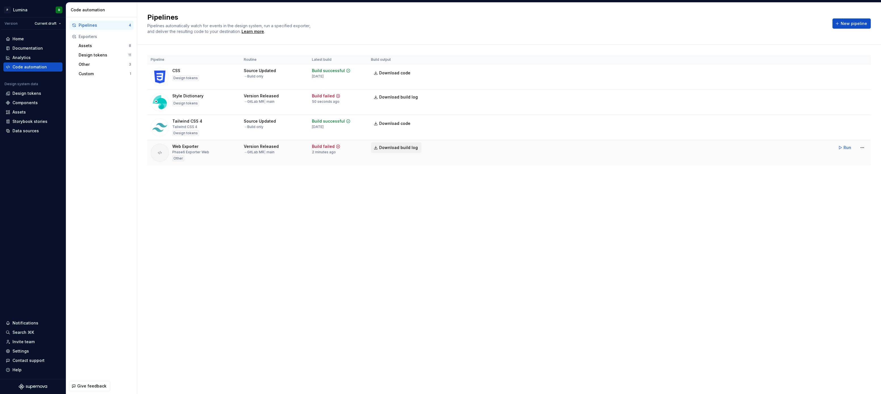
click at [399, 149] on span "Download build log" at bounding box center [398, 148] width 39 height 6
click at [317, 234] on div "Pipelines Pipelines automatically watch for events in the design system, run a …" at bounding box center [509, 198] width 744 height 391
click at [357, 222] on div "Pipelines Pipelines automatically watch for events in the design system, run a …" at bounding box center [509, 198] width 744 height 391
click at [312, 190] on div "Pipelines Pipelines automatically watch for events in the design system, run a …" at bounding box center [509, 198] width 744 height 391
click at [324, 185] on div "Pipeline Routine Latest build Build output CSS Design tokens Source Updated → B…" at bounding box center [509, 116] width 724 height 142
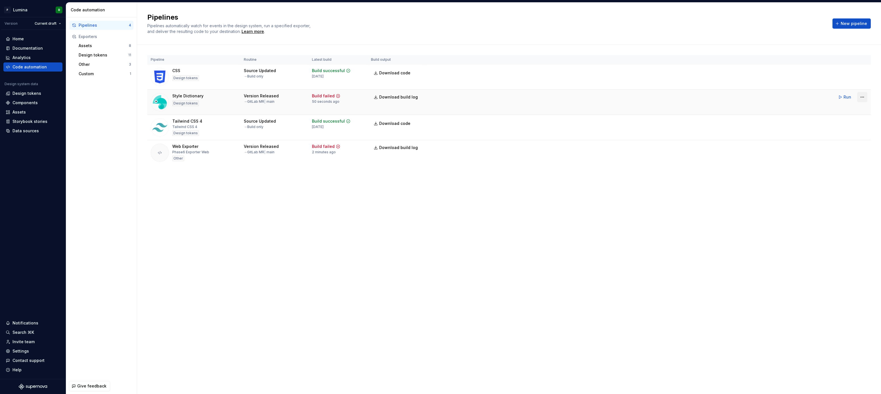
click at [862, 98] on html "P Lumina R Version Current draft Home Documentation Analytics Code automation D…" at bounding box center [440, 197] width 881 height 394
click at [844, 109] on div "Edit pipeline" at bounding box center [855, 109] width 49 height 6
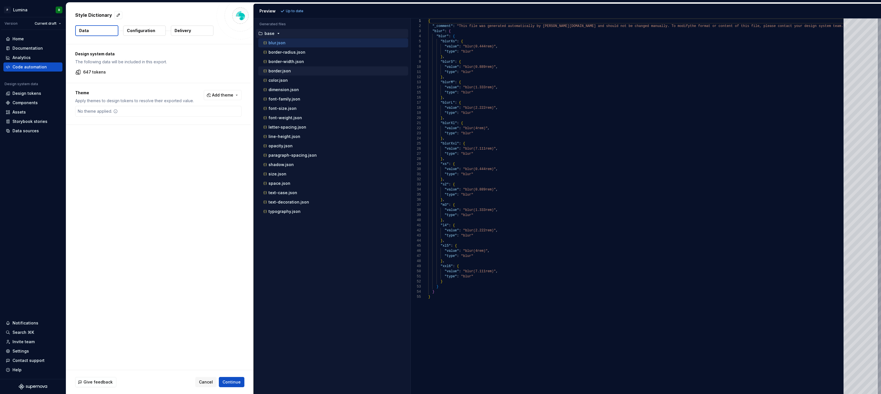
click at [287, 66] on div "border.json" at bounding box center [333, 70] width 150 height 9
click at [281, 108] on p "font-size.json" at bounding box center [283, 108] width 28 height 5
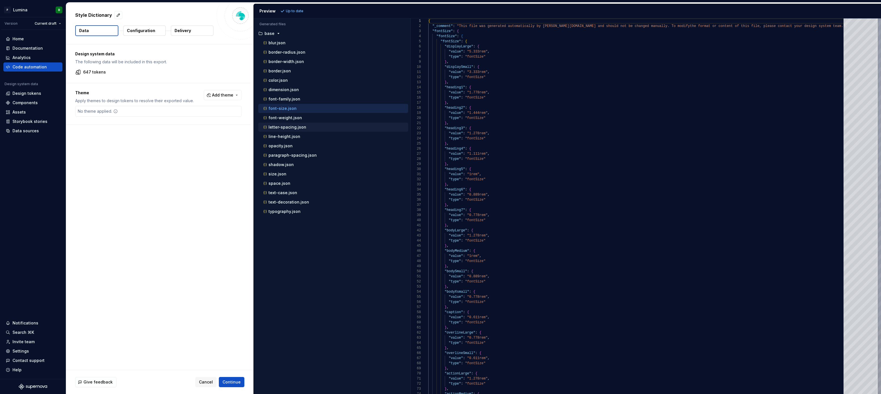
click at [282, 128] on p "letter-spacing.json" at bounding box center [288, 127] width 38 height 5
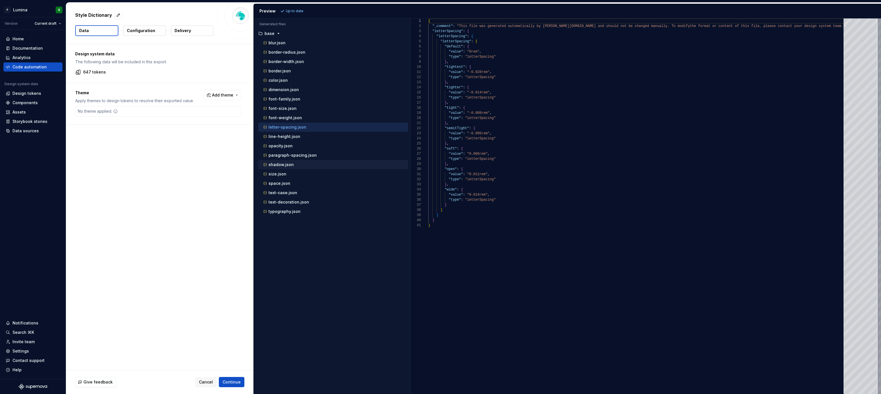
click at [281, 164] on p "shadow.json" at bounding box center [281, 164] width 25 height 5
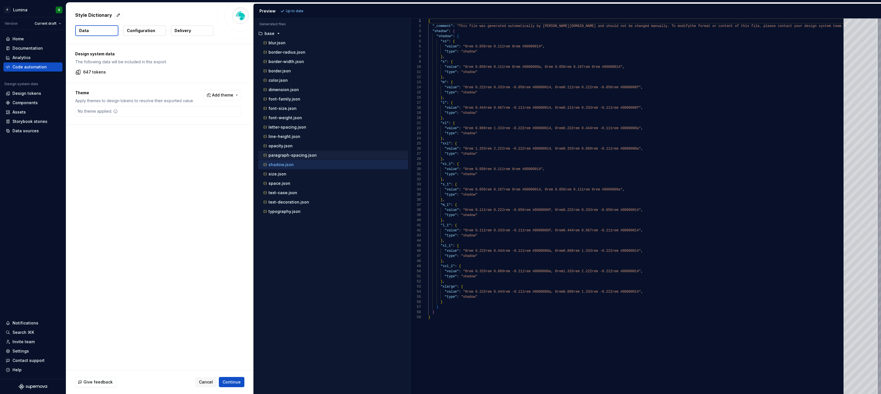
click at [280, 151] on div "paragraph-spacing.json" at bounding box center [333, 155] width 150 height 9
click at [280, 137] on p "line-height.json" at bounding box center [285, 136] width 32 height 5
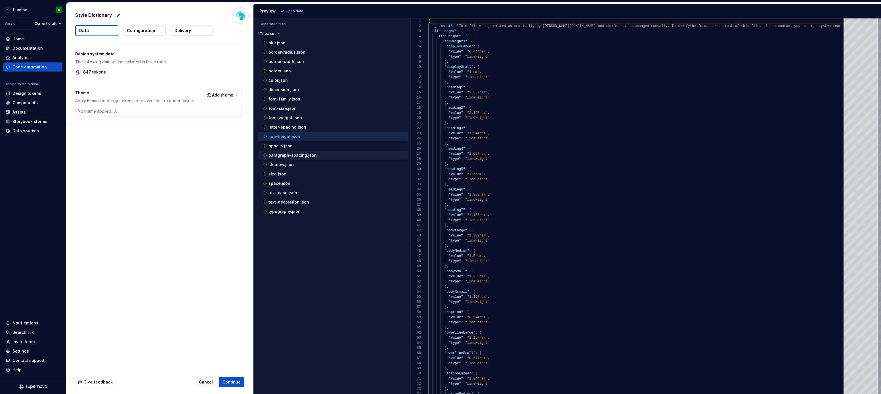
click at [279, 156] on p "paragraph-spacing.json" at bounding box center [293, 155] width 48 height 5
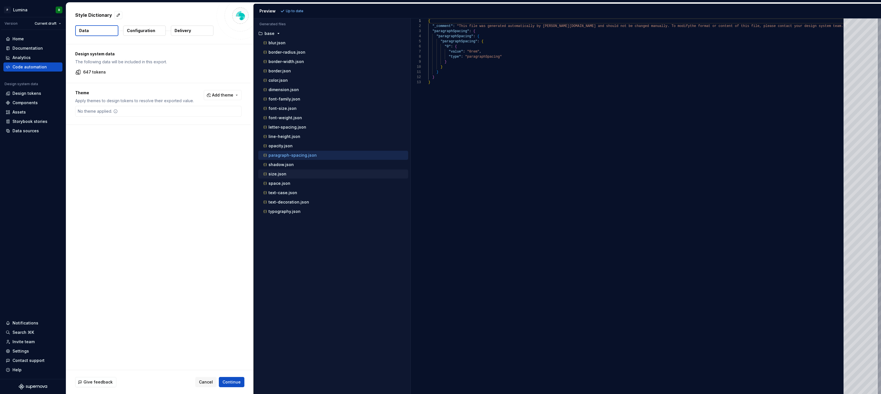
click at [279, 173] on p "size.json" at bounding box center [278, 174] width 18 height 5
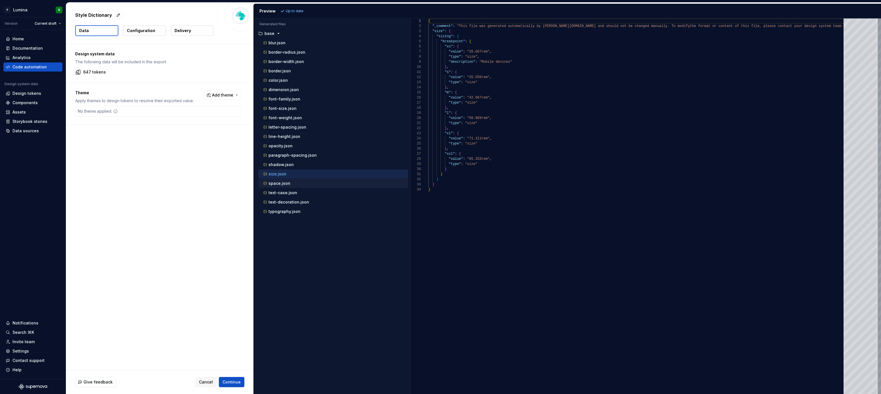
click at [278, 186] on button "space.json" at bounding box center [333, 183] width 150 height 6
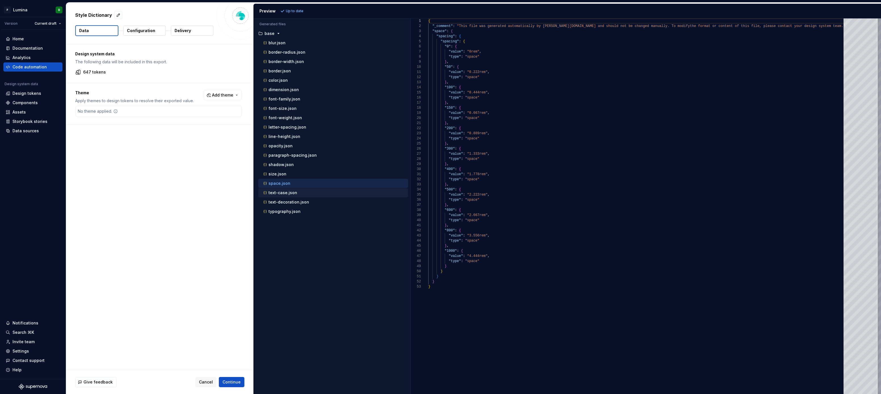
click at [278, 193] on p "text-case.json" at bounding box center [283, 192] width 29 height 5
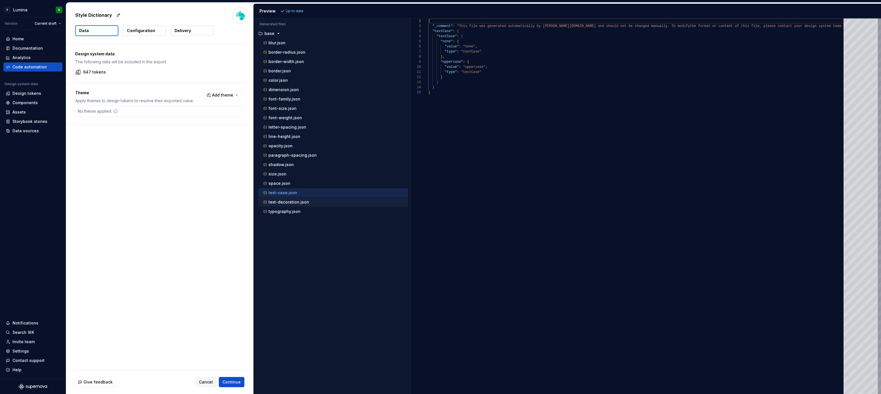
click at [282, 198] on div "text-decoration.json" at bounding box center [333, 202] width 150 height 9
click at [282, 203] on p "text-decoration.json" at bounding box center [289, 202] width 41 height 5
click at [286, 166] on p "shadow.json" at bounding box center [281, 164] width 25 height 5
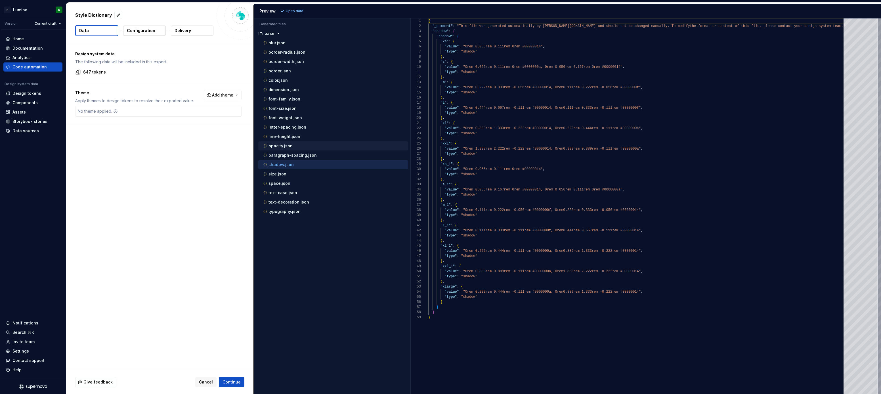
click at [284, 144] on p "opacity.json" at bounding box center [281, 146] width 24 height 5
type textarea "**********"
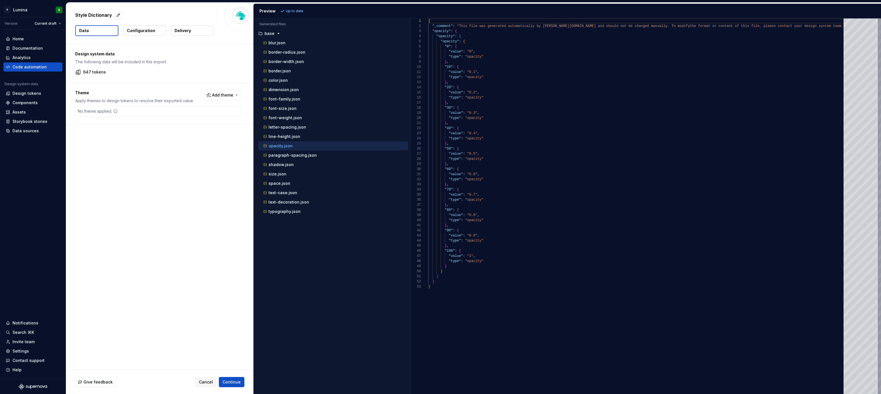
click at [316, 261] on div "Accessibility guide for tree . Navigate the tree with the arrow keys. Common tr…" at bounding box center [332, 211] width 157 height 367
click at [330, 254] on div "Accessibility guide for tree . Navigate the tree with the arrow keys. Common tr…" at bounding box center [332, 211] width 157 height 367
click at [319, 275] on div "Accessibility guide for tree . Navigate the tree with the arrow keys. Common tr…" at bounding box center [332, 211] width 157 height 367
click at [326, 272] on div "Accessibility guide for tree . Navigate the tree with the arrow keys. Common tr…" at bounding box center [332, 211] width 157 height 367
click at [317, 259] on div "Accessibility guide for tree . Navigate the tree with the arrow keys. Common tr…" at bounding box center [332, 211] width 157 height 367
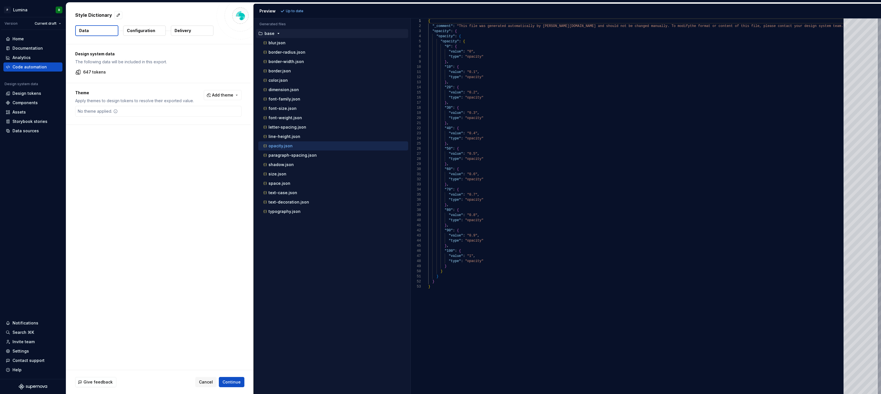
click at [279, 33] on icon "button" at bounding box center [278, 33] width 5 height 5
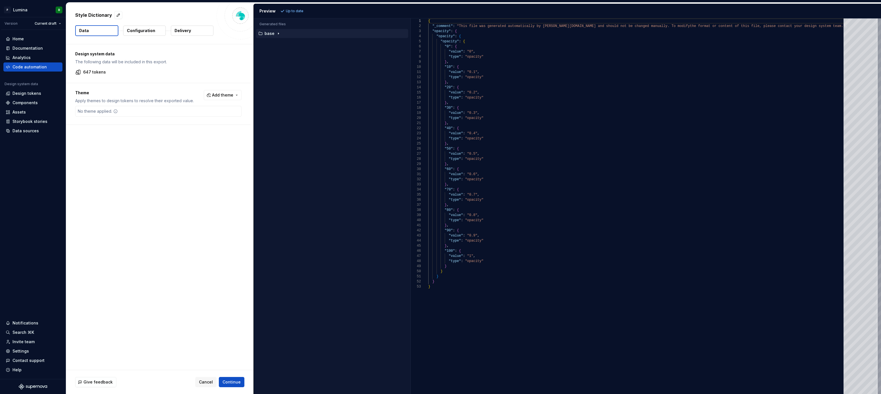
click at [279, 33] on icon "button" at bounding box center [278, 33] width 5 height 5
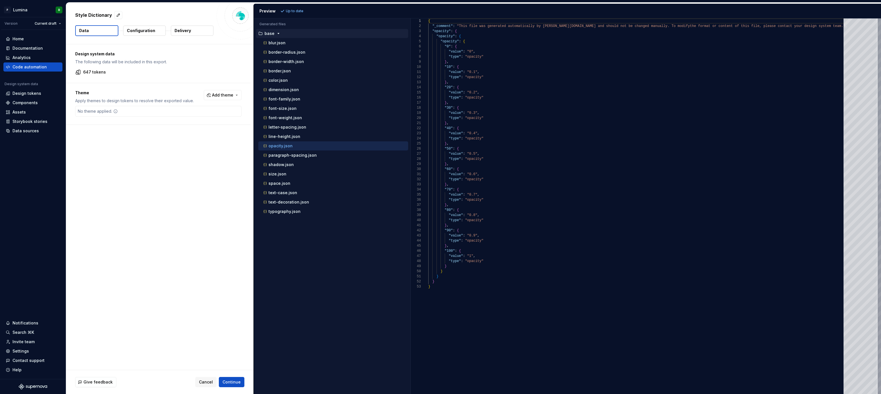
click at [304, 269] on div "Accessibility guide for tree . Navigate the tree with the arrow keys. Common tr…" at bounding box center [332, 211] width 157 height 367
click at [323, 261] on div "Accessibility guide for tree . Navigate the tree with the arrow keys. Common tr…" at bounding box center [332, 211] width 157 height 367
click at [144, 218] on div "Design system data The following data will be included in this export. 647 toke…" at bounding box center [159, 207] width 187 height 326
click at [166, 210] on div "Design system data The following data will be included in this export. 647 toke…" at bounding box center [159, 207] width 187 height 326
click at [193, 32] on button "Delivery" at bounding box center [192, 31] width 43 height 10
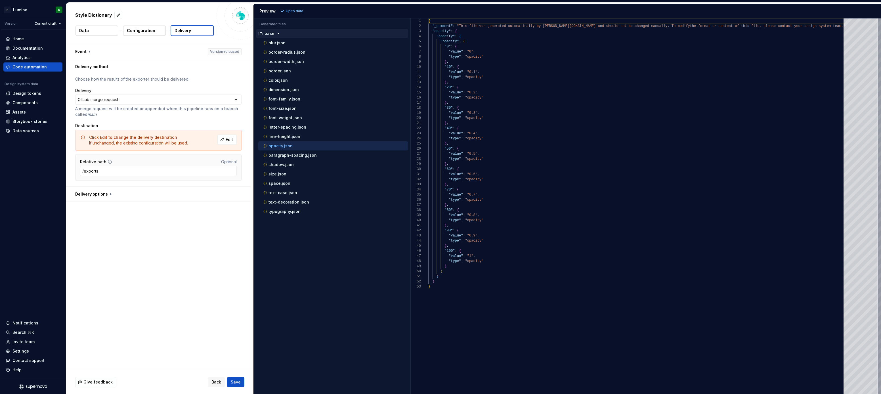
click at [158, 258] on div "**********" at bounding box center [159, 207] width 187 height 326
click at [173, 252] on div "**********" at bounding box center [159, 207] width 187 height 326
click at [231, 140] on span "Edit" at bounding box center [229, 140] width 7 height 6
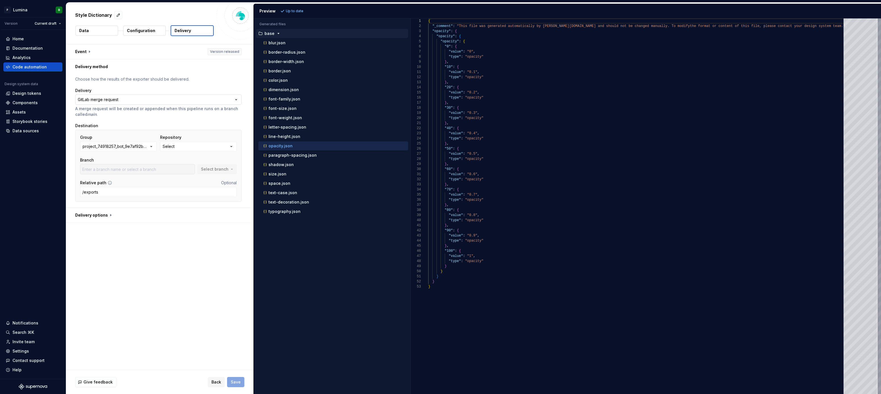
click at [146, 100] on html "**********" at bounding box center [440, 197] width 881 height 394
click at [135, 294] on html "**********" at bounding box center [440, 197] width 881 height 394
click at [143, 146] on div "project_74918257_bot_9e7af92baa6eee06c67a5cccd517fac3" at bounding box center [116, 147] width 66 height 6
click at [164, 238] on div "**********" at bounding box center [159, 207] width 187 height 326
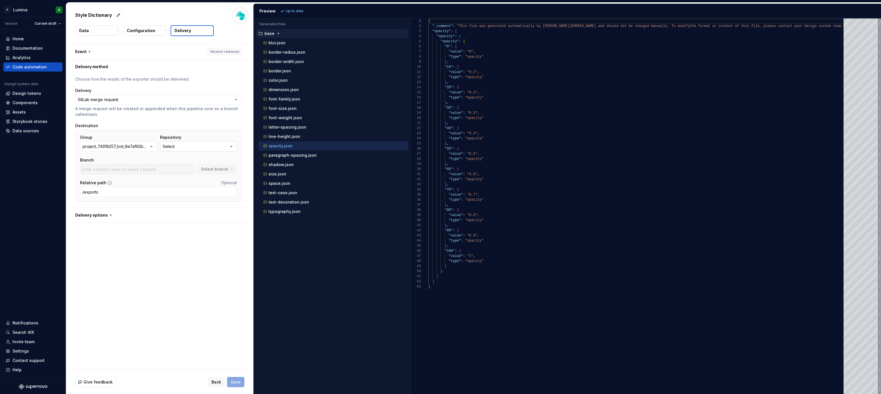
click at [171, 147] on div "Select" at bounding box center [169, 147] width 12 height 6
click at [127, 148] on div "project_74918257_bot_9e7af92baa6eee06c67a5cccd517fac3" at bounding box center [116, 147] width 66 height 6
click at [127, 202] on div "Connect GitLab account" at bounding box center [120, 202] width 48 height 6
click at [202, 148] on button "Select" at bounding box center [198, 146] width 77 height 10
click at [142, 145] on div "project_74918257_bot_9e7af92baa6eee06c67a5cccd517fac3" at bounding box center [116, 147] width 66 height 6
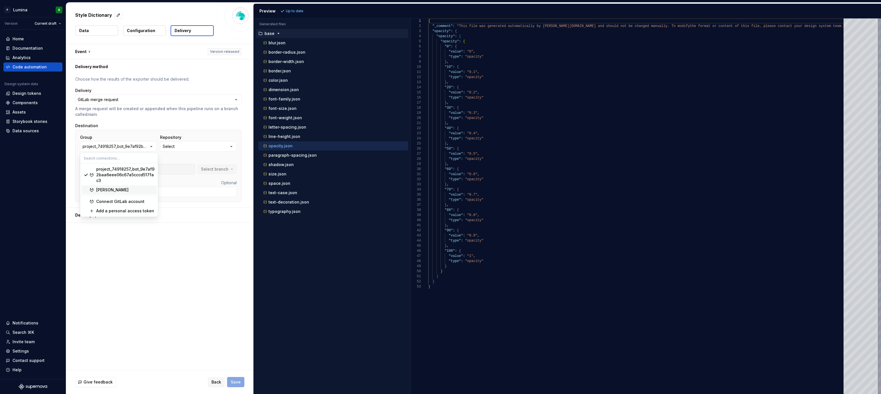
click at [115, 188] on div "[PERSON_NAME]" at bounding box center [125, 190] width 58 height 6
type input "main"
click at [216, 170] on span "Select branch" at bounding box center [215, 169] width 28 height 6
click at [164, 248] on div "**********" at bounding box center [159, 207] width 187 height 326
click at [125, 211] on button "button" at bounding box center [158, 215] width 185 height 15
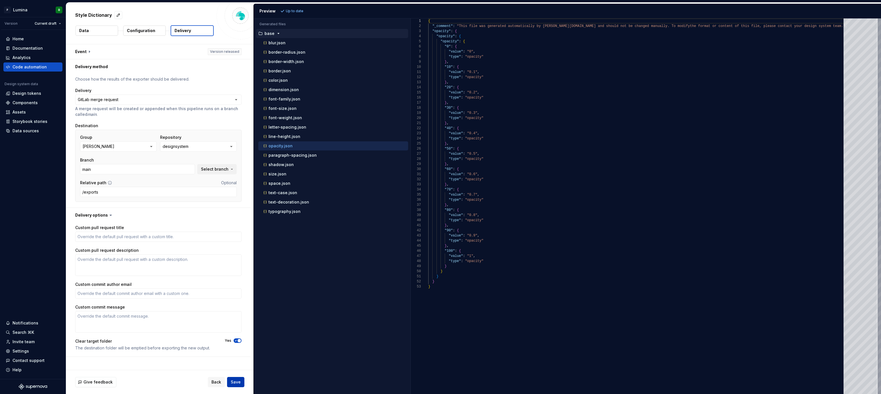
click at [237, 382] on span "Save" at bounding box center [236, 382] width 10 height 6
type textarea "*"
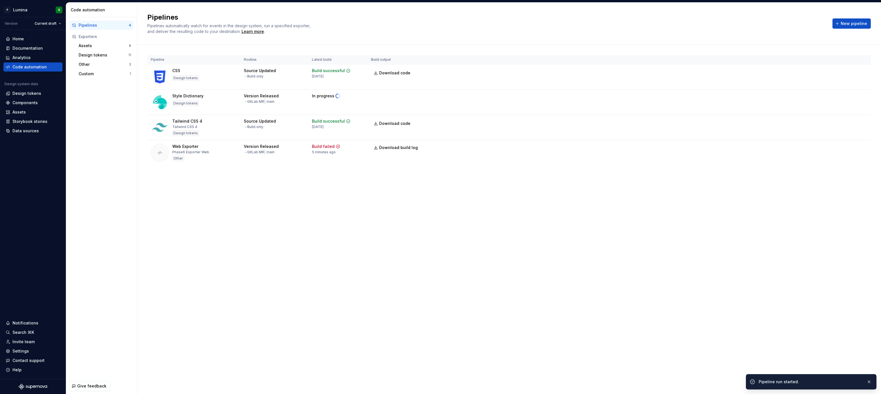
click at [276, 218] on div "Pipelines Pipelines automatically watch for events in the design system, run a …" at bounding box center [509, 198] width 744 height 391
click at [298, 218] on div "Pipelines Pipelines automatically watch for events in the design system, run a …" at bounding box center [509, 198] width 744 height 391
click at [263, 225] on div "Pipelines Pipelines automatically watch for events in the design system, run a …" at bounding box center [509, 198] width 744 height 391
click at [280, 219] on div "Pipelines Pipelines automatically watch for events in the design system, run a …" at bounding box center [509, 198] width 744 height 391
click at [430, 241] on div "Pipelines Pipelines automatically watch for events in the design system, run a …" at bounding box center [509, 198] width 744 height 391
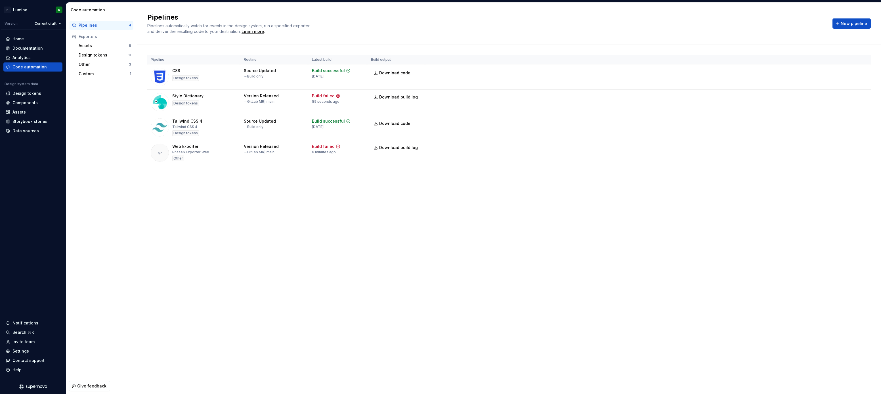
click at [364, 225] on div "Pipelines Pipelines automatically watch for events in the design system, run a …" at bounding box center [509, 198] width 744 height 391
drag, startPoint x: 316, startPoint y: 267, endPoint x: 325, endPoint y: 266, distance: 9.2
click at [317, 267] on div "Pipelines Pipelines automatically watch for events in the design system, run a …" at bounding box center [509, 198] width 744 height 391
click at [340, 264] on div "Pipelines Pipelines automatically watch for events in the design system, run a …" at bounding box center [509, 198] width 744 height 391
click at [317, 279] on div "Pipelines Pipelines automatically watch for events in the design system, run a …" at bounding box center [509, 198] width 744 height 391
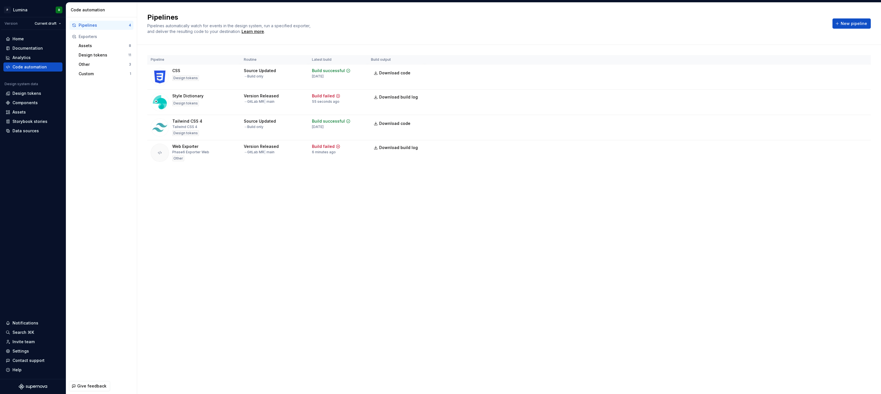
click at [334, 267] on div "Pipelines Pipelines automatically watch for events in the design system, run a …" at bounding box center [509, 198] width 744 height 391
